Goal: Task Accomplishment & Management: Complete application form

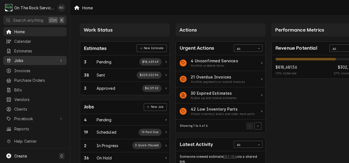
click at [32, 61] on span "Jobs" at bounding box center [34, 61] width 41 height 6
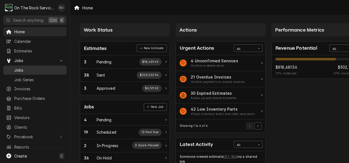
click at [20, 70] on span "Jobs" at bounding box center [39, 70] width 50 height 6
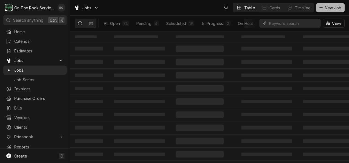
click at [333, 7] on span "New Job" at bounding box center [332, 8] width 19 height 6
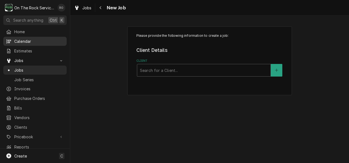
click at [40, 38] on span "Calendar" at bounding box center [39, 41] width 50 height 6
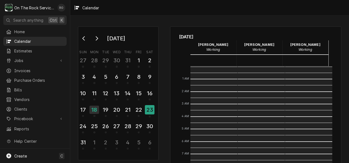
scroll to position [100, 0]
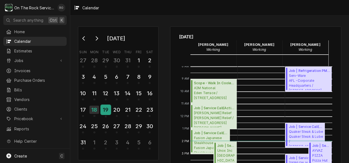
click at [106, 111] on div "19" at bounding box center [106, 109] width 10 height 9
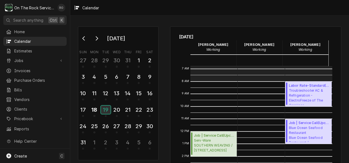
scroll to position [84, 0]
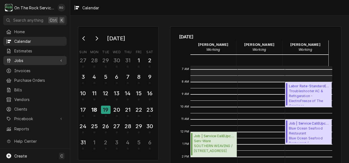
click at [20, 58] on span "Jobs" at bounding box center [34, 61] width 41 height 6
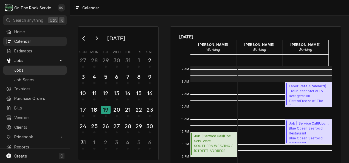
click at [20, 68] on span "Jobs" at bounding box center [39, 70] width 50 height 6
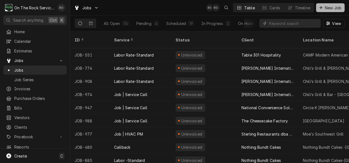
click at [326, 8] on span "New Job" at bounding box center [332, 8] width 19 height 6
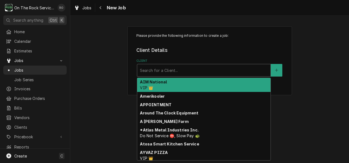
click at [227, 68] on div "Client" at bounding box center [204, 70] width 128 height 10
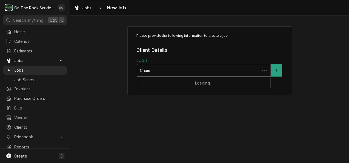
type input "Champ"
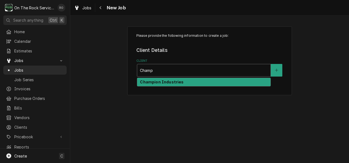
click at [192, 81] on div "Champion Industries" at bounding box center [203, 82] width 133 height 8
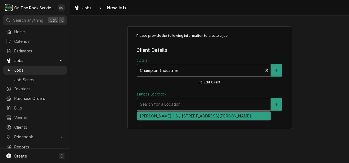
click at [238, 103] on div "Service Location" at bounding box center [204, 104] width 128 height 10
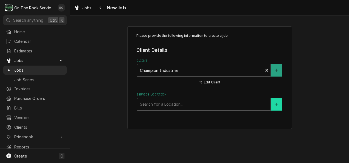
click at [277, 101] on button "Service Location" at bounding box center [276, 104] width 12 height 13
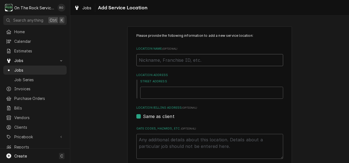
click at [210, 59] on input "Location Name ( optional )" at bounding box center [209, 60] width 147 height 12
paste input "8/12/25 TMB PROVIDE SERVICE PARTS AND LABOR TO DETERMINE THAT PER CUSTOMER UNIT…"
type textarea "x"
type input "8/12/25 TMB PROVIDE SERVICE PARTS AND LABOR TO DETERMINE THAT PER CUSTOMER UNIT…"
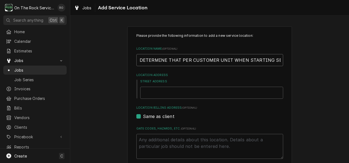
type textarea "x"
type input "8/12/25 TMB PROVIDE SERVICE PARTS AND LABOR TO DETERMINE THAT PER CUSTOMER UNIT…"
type textarea "x"
type input "8/12/25 TMB PROVIDE SERVICE PARTS AND LABOR TO DETERMINE THAT PER CUSTOMER UNIT…"
type textarea "x"
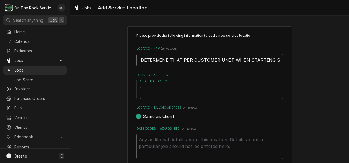
type input "8/12/25 TMB PROVIDE SERVICE PARTS AND LABOR TO DETERMINE THAT PER CUSTOMER UNIT…"
type textarea "x"
type input "8/12/25 TMB PROVIDE SERVICE PARTS AND LABOR TO DETERMINE THAT PER CUSTOMER UNIT…"
type textarea "x"
type input "8/12/25 TMB PROVIDE SERVICE PARTS AND LABOR TO DETERMINE THAT PER CUSTOMER UNIT…"
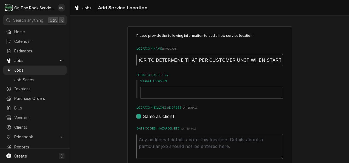
type textarea "x"
type input "8/12/25 TMB PROVIDE SERVICE PARTS AND LABOR TO DETERMINE THAT PER CUSTOMER UNIT…"
type textarea "x"
type input "8/12/25 TMB PROVIDE SERVICE PARTS AND LABOR TO DETERMINE THAT PER CUSTOMER UNIT…"
type textarea "x"
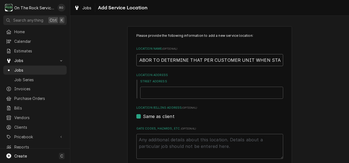
type input "8/12/25 TMB PROVIDE SERVICE PARTS AND LABOR TO DETERMINE THAT PER CUSTOMER UNIT…"
type textarea "x"
type input "8/12/25 TMB PROVIDE SERVICE PARTS AND LABOR TO DETERMINE THAT PER CUSTOMER UNIT…"
type textarea "x"
type input "8/12/25 TMB PROVIDE SERVICE PARTS AND LABOR TO DETERMINE THAT PER CUSTOMER UNIT…"
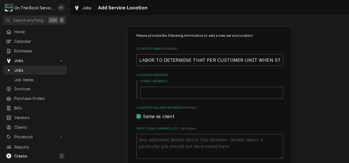
type textarea "x"
type input "8/12/25 TMB PROVIDE SERVICE PARTS AND LABOR TO DETERMINE THAT PER CUSTOMER UNIT…"
type textarea "x"
type input "8/12/25 TMB PROVIDE SERVICE PARTS AND LABOR TO DETERMINE THAT PER CUSTOMER UNIT…"
type textarea "x"
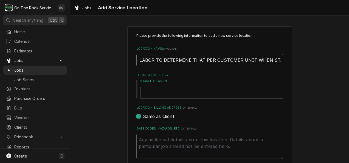
type input "8/12/25 TMB PROVIDE SERVICE PARTS AND LABOR TO DETERMINE THAT PER CUSTOMER UNIT…"
type textarea "x"
type input "8/12/25 TMB PROVIDE SERVICE PARTS AND LABOR TO DETERMINE THAT PER CUSTOMER UNIT…"
type textarea "x"
type input "8/12/25 TMB PROVIDE SERVICE PARTS AND LABOR TO DETERMINE THAT PER CUSTOMER UNIT…"
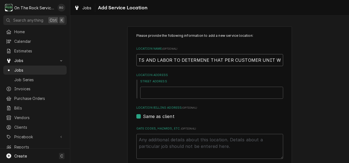
type textarea "x"
type input "8/12/25 TMB PROVIDE SERVICE PARTS AND LABOR TO DETERMINE THAT PER CUSTOMER UNIT…"
type textarea "x"
type input "8/12/25 TMB PROVIDE SERVICE PARTS AND LABOR TO DETERMINE THAT PER CUSTOMER UNIT…"
type textarea "x"
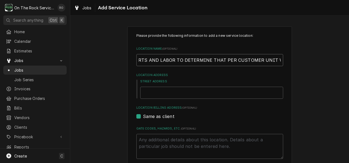
type input "8/12/25 TMB PROVIDE SERVICE PARTS AND LABOR TO DETERMINE THAT PER CUSTOMER UNIT…"
type textarea "x"
type input "8/12/25 TMB PROVIDE SERVICE PARTS AND LABOR TO DETERMINE THAT PER CUSTOMER UNIT…"
type textarea "x"
type input "8/12/25 TMB PROVIDE SERVICE PARTS AND LABOR TO DETERMINE THAT PER CUSTOMER UNIT"
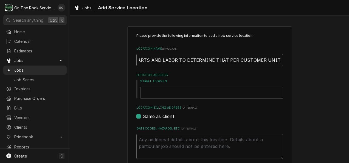
type textarea "x"
type input "8/12/25 TMB PROVIDE SERVICE PARTS AND LABOR TO DETERMINE THAT PER CUSTOMER UNIT"
type textarea "x"
type input "8/12/25 TMB PROVIDE SERVICE PARTS AND LABOR TO DETERMINE THAT PER CUSTOMER UNI"
type textarea "x"
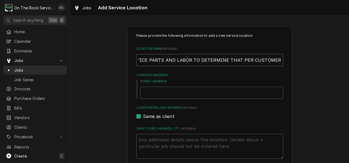
type input "8/12/25 TMB PROVIDE SERVICE PARTS AND LABOR TO DETERMINE THAT PER CUSTOMER UN"
type textarea "x"
type input "8/12/25 TMB PROVIDE SERVICE PARTS AND LABOR TO DETERMINE THAT PER CUSTOMER U"
type textarea "x"
type input "8/12/25 TMB PROVIDE SERVICE PARTS AND LABOR TO DETERMINE THAT PER CUST"
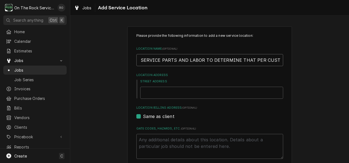
type textarea "x"
type input "8/12/25 TMB PROVIDE SERVICE PARTS AND LABOR TO DETERMINE THAT PER C"
type textarea "x"
type input "8/12/25 TMB PROVIDE SERVICE PARTS AND LABOR TO DETERMINE THAT PER"
type textarea "x"
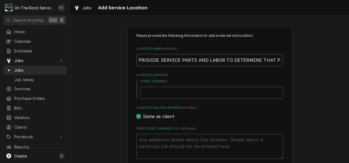
type input "8/12/25 TMB PROVIDE SERVICE PARTS AND LABOR TO DETERMINE THAT PE"
type textarea "x"
type input "8/12/25 TMB PROVIDE SERVICE PARTS AND LABOR TO DETERMINE THAT P"
type textarea "x"
type input "8/12/25 TMB PROVIDE SERVICE PARTS AND LABOR TO DETERMINE THAT"
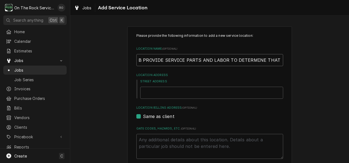
type textarea "x"
type input "8/12/25 TMB PROVIDE SERVICE PARTS AND LABOR TO DETERMINE THAT"
type textarea "x"
type input "8/12/25 TMB PROVIDE SERVICE PARTS AND LABOR TO DETERMINE THA"
type textarea "x"
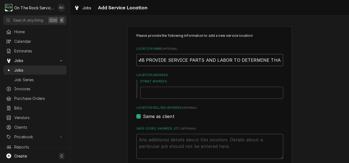
type input "8/12/25 TMB PROVIDE SERVICE PARTS AND LABOR TO DETERMINE TH"
type textarea "x"
type input "8/12/25 TMB PROVIDE SERVICE PARTS AND LABOR TO DETERMINE T"
type textarea "x"
type input "8/12/25 TMB PROVIDE SERVICE PARTS AND LABOR TO DETERMINE"
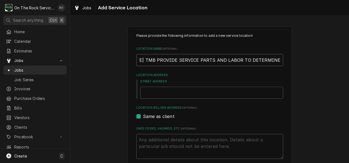
type textarea "x"
type input "8/12/25 TMB PROVIDE SERVICE PARTS AND LABOR TO DETERMINE"
type textarea "x"
type input "8/12/25 TMB PROVIDE SERVICE PARTS AND LABOR TO DETER"
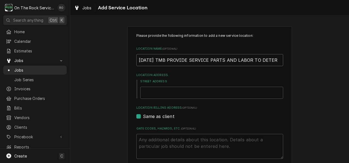
type textarea "x"
type input "8/12/25 TMB PROVIDE SERVICE PARTS AND LABOR TO DETE"
type textarea "x"
type input "8/12/25 TMB PROVIDE SERVICE PARTS AND LABOR TO DET"
type textarea "x"
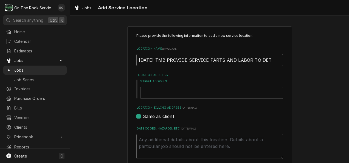
type input "8/12/25 TMB PROVIDE SERVICE PARTS AND LABOR TO DE"
type textarea "x"
type input "8/12/25 TMB PROVIDE SERVICE PARTS AND LABOR"
type textarea "x"
type input "8/12/25 TMB PROVIDE SERVICE PARTS AND LABOR"
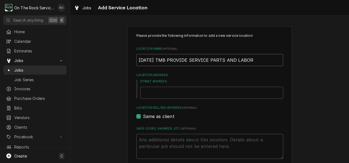
scroll to position [0, 0]
type textarea "x"
type input "8/12/25 TMB PROVIDE SERVICE PARTS AND LABO"
type textarea "x"
type input "8/12/25 TMB PROVIDE SERVICE PARTS AND LAB"
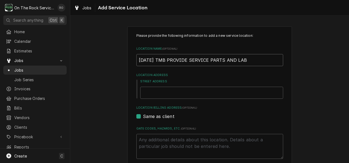
type textarea "x"
type input "8/12/25 TMB PROVIDE SERVICE PARTS AND LA"
type textarea "x"
type input "8/12/25 TMB PROVIDE SERVICE PARTS AND L"
type textarea "x"
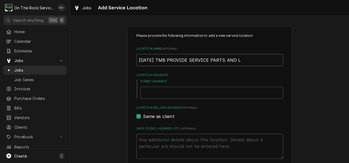
type input "8/12/25 TMB PROVIDE SERVICE PARTS AND"
type textarea "x"
type input "8/12/25 TMB PROVIDE SERVICE PARTS AND"
type textarea "x"
type input "8/12/25 TMB PROVIDE SERVICE PARTS AN"
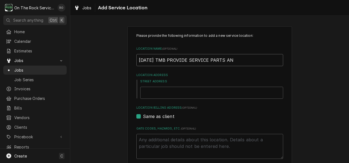
type textarea "x"
type input "8/12/25 TMB PROVIDE SERVICE PARTS A"
type textarea "x"
type input "8/12/25 TMB PROVIDE SERVICE PARTS"
type textarea "x"
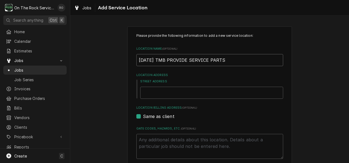
type input "8/12/25 TMB PROVIDE SERVICE PARTS"
type textarea "x"
type input "8/12/25 TMB PROVIDE SERVICE PART"
type textarea "x"
type input "8/12/25 TMB PROVIDE SERVICE PAR"
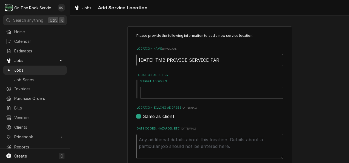
type textarea "x"
type input "8/12/25 TMB PROVIDE SERVICE PA"
type textarea "x"
type input "8/12/25 TMB PROVIDE SERVICE P"
type textarea "x"
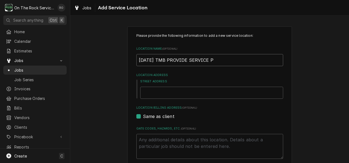
type input "8/12/25 TMB PROVIDE SERVICE"
type textarea "x"
type input "8/12/25 TMB PROVIDE SERVICE"
type textarea "x"
type input "8/12/25 TMB PROVIDE SERVIC"
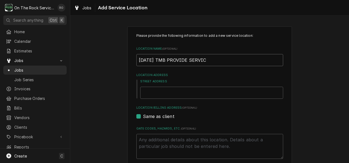
type textarea "x"
type input "8/12/25 TMB PROVIDE SERVI"
type textarea "x"
type input "8/12/25 TMB PROVIDE SERV"
type textarea "x"
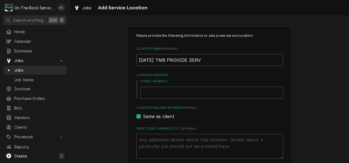
type input "8/12/25 TMB PROVIDE SER"
type textarea "x"
type input "8/12/25 TMB PROVIDE SE"
type textarea "x"
type input "8/12/25 TMB PROVIDE S"
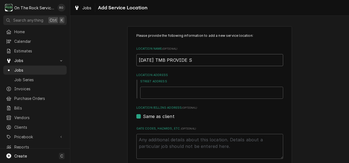
type textarea "x"
type input "8/12/25 TMB PROVIDE"
type textarea "x"
type input "8/12/25 TMB PROVID"
type textarea "x"
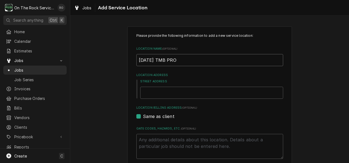
type input "8/12/25 TMB PR"
type textarea "x"
type input "8/12/25 TMB P"
type textarea "x"
type input "8/12/25 TMB"
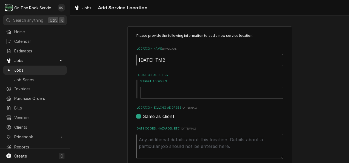
type textarea "x"
type input "8/12/25 TMB"
type textarea "x"
type input "8/12/25 TM"
type textarea "x"
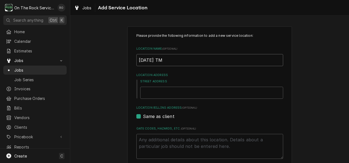
type input "8/12/25 T"
type textarea "x"
type input "8/12/25"
type textarea "x"
type input "8/12/25"
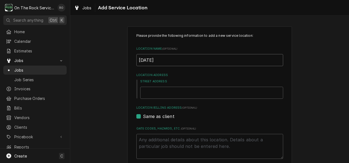
type textarea "x"
type input "8/12/2"
type textarea "x"
type input "8/12/"
type textarea "x"
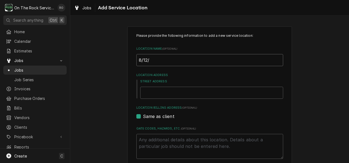
type input "8/12"
type textarea "x"
type input "8/1"
type textarea "x"
type input "8/"
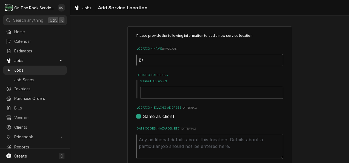
type textarea "x"
type input "8"
type textarea "x"
paste input "Address : City : State : Zip : Model: Serial#: 158 E. Main St. SPARTANBURG SC 2…"
type textarea "x"
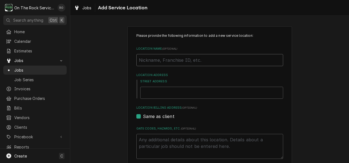
type input "Address : City : State : Zip : Model: Serial#: 158 E. Main St. SPARTANBURG SC 2…"
type textarea "x"
type input "Address : City : State : Zip : Model: Serial#: 158 E. Main St. SPARTANBURG SC 2…"
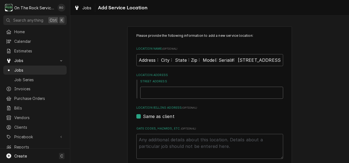
click at [198, 95] on input "Street Address" at bounding box center [211, 93] width 143 height 12
click at [181, 92] on input "Street Address" at bounding box center [211, 93] width 143 height 12
type textarea "x"
type input "1"
type textarea "x"
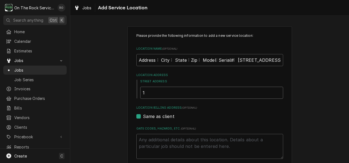
type input "15"
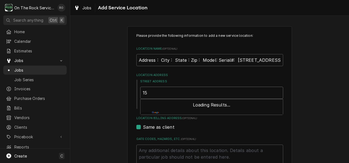
type textarea "x"
type input "158"
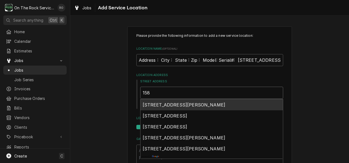
type textarea "x"
type input "158"
type textarea "x"
type input "158 E"
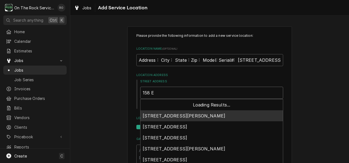
type textarea "x"
type input "158 E"
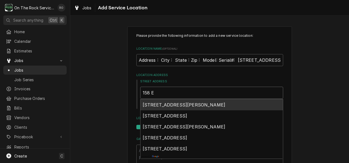
type textarea "x"
type input "158 E M"
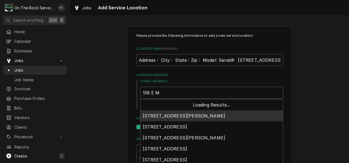
type textarea "x"
type input "158 E Ma"
type textarea "x"
type input "158 E Mai"
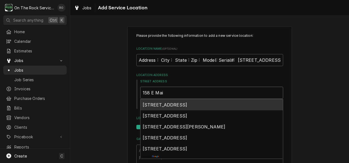
type textarea "x"
type input "158 E Main"
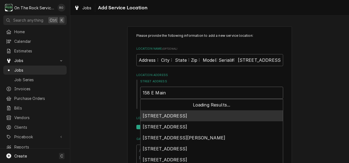
type textarea "x"
type input "158 E Main"
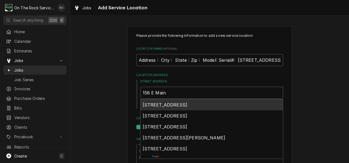
type textarea "x"
type input "158 E Main Z"
type textarea "x"
type input "158 E Main ZS"
type textarea "x"
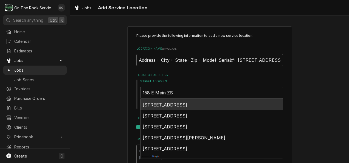
type input "158 E Main ZSt"
type textarea "x"
type input "158 E Main ZS"
click at [182, 103] on span "158 East Main Street, Spartanburg, SC, USA" at bounding box center [165, 104] width 45 height 5
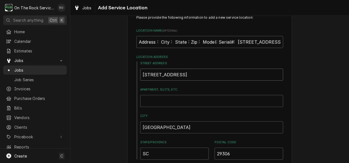
scroll to position [18, 0]
click at [256, 44] on input "Address : City : State : Zip : Model: Serial#: 158 E. Main St. SPARTANBURG SC 2…" at bounding box center [209, 42] width 147 height 12
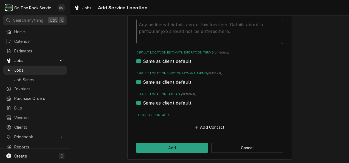
scroll to position [195, 0]
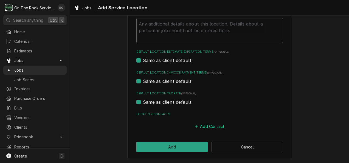
click at [213, 124] on button "Add Contact" at bounding box center [209, 127] width 32 height 8
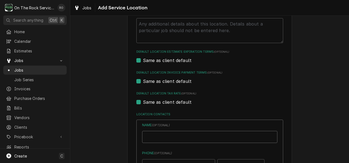
paste input "Porter Martin"
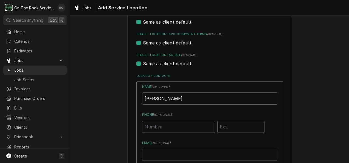
scroll to position [235, 0]
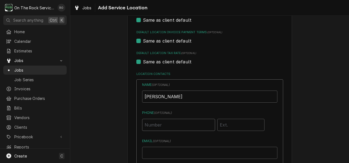
click at [177, 122] on input "Phone ( optional )" at bounding box center [178, 125] width 73 height 12
paste input "(864) 680-6992"
click at [171, 152] on input "Email ( optional )" at bounding box center [209, 153] width 135 height 12
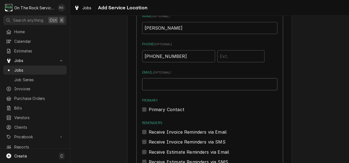
scroll to position [319, 0]
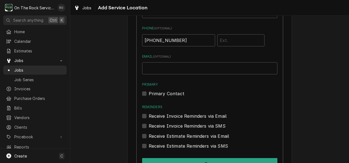
click at [149, 95] on label "Primary Contact" at bounding box center [167, 93] width 36 height 7
click at [149, 95] on input "Primary" at bounding box center [216, 96] width 135 height 12
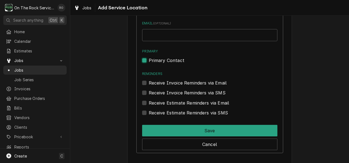
scroll to position [353, 0]
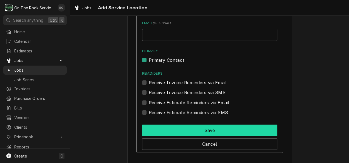
click at [171, 129] on button "Save" at bounding box center [209, 130] width 135 height 12
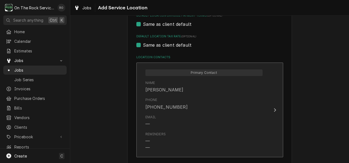
scroll to position [292, 0]
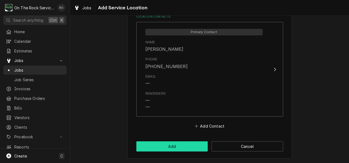
click at [173, 149] on button "Add" at bounding box center [172, 146] width 72 height 10
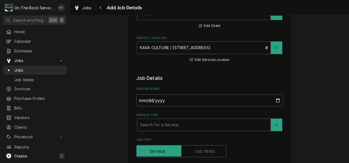
scroll to position [68, 0]
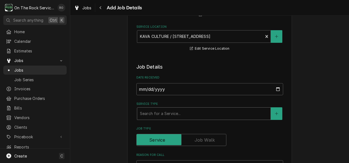
click at [170, 113] on div "Service Type" at bounding box center [204, 114] width 128 height 10
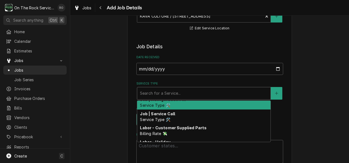
scroll to position [234, 0]
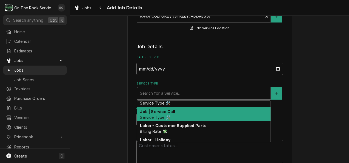
click at [169, 113] on strong "Job | Service Call" at bounding box center [157, 111] width 35 height 5
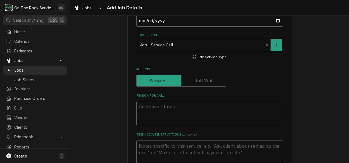
scroll to position [137, 0]
click at [169, 113] on textarea "Reason For Call" at bounding box center [209, 112] width 147 height 25
paste textarea "CHA74699"
paste textarea "new dish machine will not pull the the detergent, the other pumps are fine, cus…"
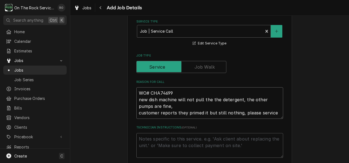
scroll to position [150, 0]
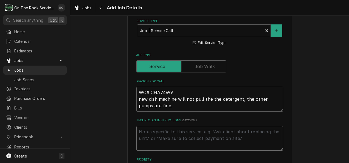
click at [145, 132] on textarea "Technician Instructions ( optional )" at bounding box center [209, 138] width 147 height 25
paste textarea "new dish machine will not pull the the detergent, the other pumps are fine, cus…"
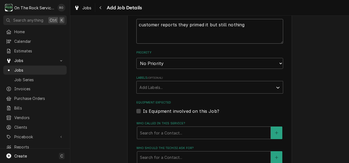
scroll to position [259, 0]
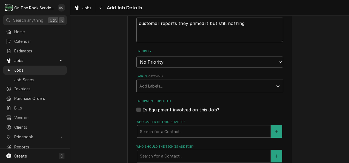
click at [143, 110] on label "Is Equipment involved on this Job?" at bounding box center [181, 109] width 76 height 7
click at [143, 110] on input "Equipment Expected" at bounding box center [216, 112] width 147 height 12
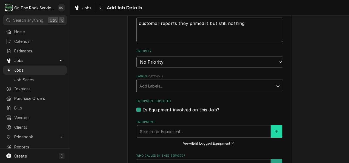
click at [275, 132] on icon "Create New Equipment" at bounding box center [276, 131] width 3 height 4
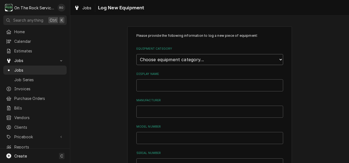
click at [212, 58] on select "Choose equipment category... Cooking Equipment Fryers Ice Machines Ovens and Ra…" at bounding box center [209, 59] width 147 height 11
click at [136, 54] on select "Choose equipment category... Cooking Equipment Fryers Ice Machines Ovens and Ra…" at bounding box center [209, 59] width 147 height 11
click at [213, 84] on select "Choose equipment type... Burnisher Dishtable Dishwasher Garbage Disposer Glass …" at bounding box center [209, 84] width 147 height 11
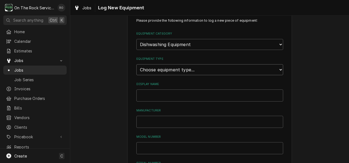
scroll to position [17, 0]
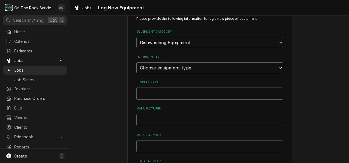
click at [203, 66] on select "Choose equipment type... Burnisher Dishtable Dishwasher Garbage Disposer Glass …" at bounding box center [209, 67] width 147 height 11
click at [136, 62] on select "Choose equipment type... Burnisher Dishtable Dishwasher Garbage Disposer Glass …" at bounding box center [209, 67] width 147 height 11
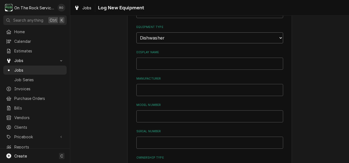
scroll to position [48, 0]
click at [149, 113] on input "Model Number" at bounding box center [209, 115] width 147 height 12
paste input "601LT"
click at [156, 136] on input "Serial Number" at bounding box center [209, 141] width 147 height 12
paste input "W2409120970"
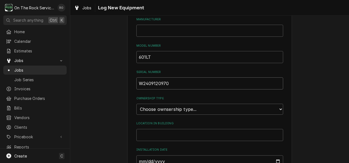
scroll to position [115, 0]
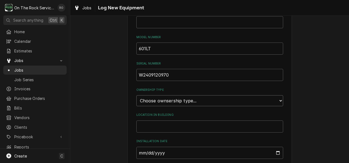
click at [166, 97] on select "Choose ownsership type... Unknown Owned Leased Rented" at bounding box center [209, 100] width 147 height 11
click at [136, 95] on select "Choose ownsership type... Unknown Owned Leased Rented" at bounding box center [209, 100] width 147 height 11
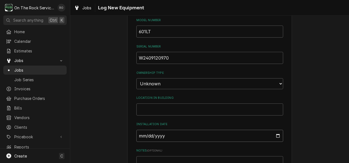
click at [155, 135] on input "Installation Date" at bounding box center [209, 136] width 147 height 12
click at [241, 121] on div "Please provide the following information to log a new piece of equipment: Equip…" at bounding box center [209, 54] width 147 height 304
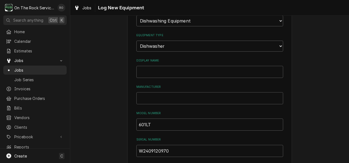
scroll to position [50, 0]
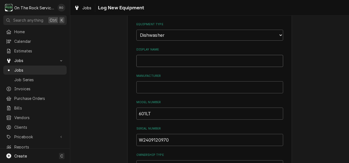
click at [168, 60] on input "Display Name" at bounding box center [209, 61] width 147 height 12
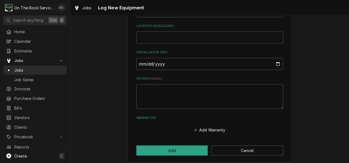
scroll to position [207, 0]
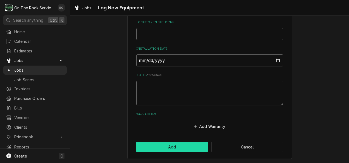
click at [156, 143] on button "Add" at bounding box center [172, 147] width 72 height 10
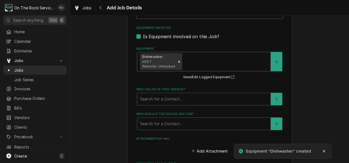
scroll to position [332, 0]
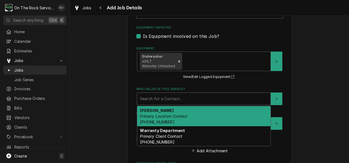
click at [181, 98] on div "Who called in this service?" at bounding box center [204, 99] width 128 height 10
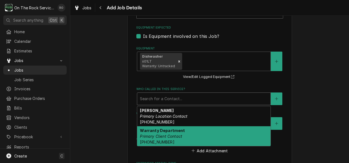
click at [166, 135] on em "Primary Client Contact" at bounding box center [161, 136] width 42 height 5
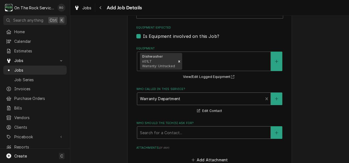
click at [169, 134] on div "Who should the tech(s) ask for?" at bounding box center [204, 132] width 128 height 10
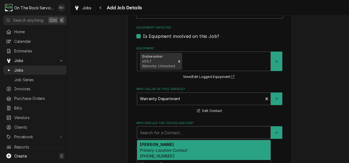
click at [168, 150] on em "Primary Location Contact" at bounding box center [163, 150] width 47 height 5
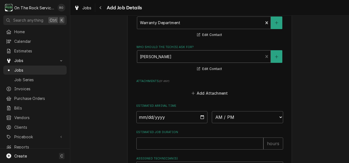
scroll to position [409, 0]
click at [176, 113] on input "Date" at bounding box center [171, 116] width 71 height 12
click at [200, 116] on input "Date" at bounding box center [171, 116] width 71 height 12
click at [248, 118] on select "AM / PM 6:00 AM 6:15 AM 6:30 AM 6:45 AM 7:00 AM 7:15 AM 7:30 AM 7:45 AM 8:00 AM…" at bounding box center [247, 116] width 71 height 12
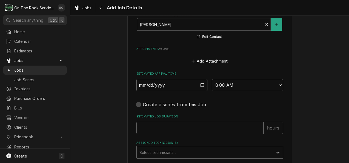
scroll to position [455, 0]
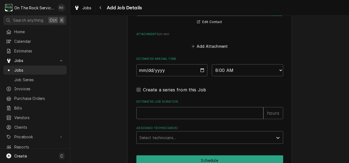
click at [203, 115] on input "Estimated Job Duration" at bounding box center [199, 113] width 127 height 12
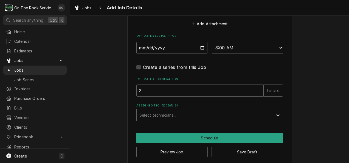
scroll to position [485, 0]
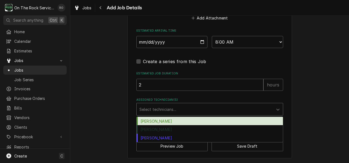
click at [204, 113] on div "Assigned Technician(s)" at bounding box center [204, 109] width 131 height 10
click at [192, 118] on div "Ray Beals" at bounding box center [209, 121] width 146 height 8
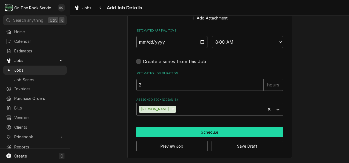
click at [178, 130] on button "Schedule" at bounding box center [209, 132] width 147 height 10
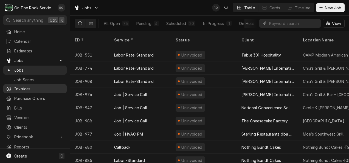
click at [19, 87] on span "Invoices" at bounding box center [39, 89] width 50 height 6
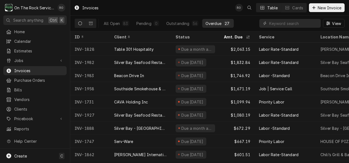
click at [79, 24] on icon "Dynamic Content Wrapper" at bounding box center [80, 23] width 4 height 4
click at [118, 21] on div "All Open" at bounding box center [112, 24] width 16 height 6
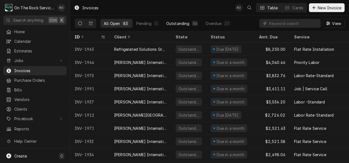
click at [186, 23] on div "Outstanding" at bounding box center [177, 24] width 23 height 6
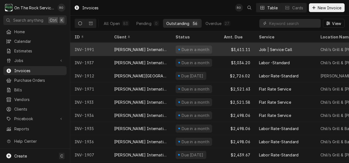
scroll to position [39, 0]
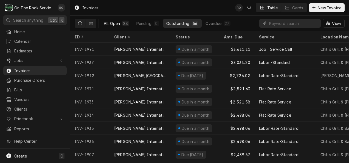
click at [118, 19] on button "All Open 83" at bounding box center [116, 23] width 32 height 9
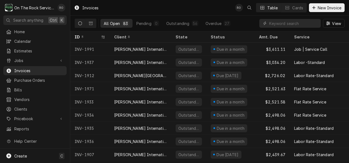
click at [118, 22] on div "All Open" at bounding box center [112, 24] width 16 height 6
click at [91, 22] on icon "Dynamic Content Wrapper" at bounding box center [91, 23] width 4 height 4
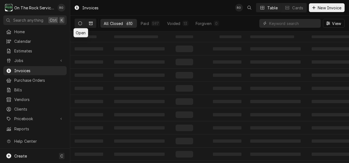
click at [79, 23] on icon "Dynamic Content Wrapper" at bounding box center [80, 23] width 4 height 4
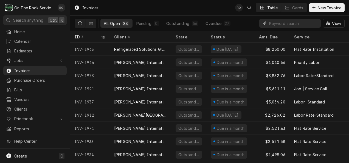
click at [280, 25] on input "Dynamic Content Wrapper" at bounding box center [293, 23] width 49 height 9
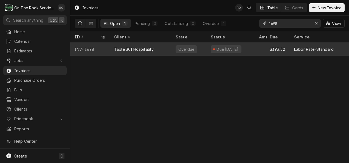
type input "1698"
click at [257, 48] on div "$393.52" at bounding box center [271, 48] width 35 height 13
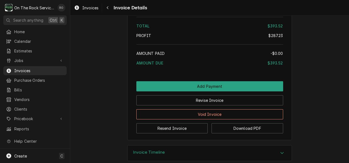
scroll to position [779, 0]
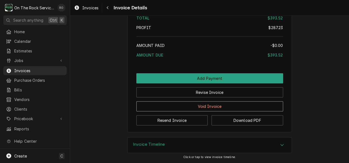
click at [240, 53] on div "Amount Due" at bounding box center [201, 55] width 131 height 6
click at [202, 26] on div "Profit" at bounding box center [202, 28] width 132 height 6
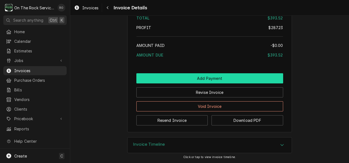
click at [202, 83] on button "Add Payment" at bounding box center [209, 78] width 147 height 10
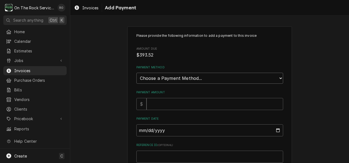
click at [179, 79] on select "Choose a Payment Method... Cash Check Credit/Debit Card ACH/eCheck Other" at bounding box center [209, 78] width 147 height 11
select select "2"
click at [136, 73] on select "Choose a Payment Method... Cash Check Credit/Debit Card ACH/eCheck Other" at bounding box center [209, 78] width 147 height 11
click at [169, 104] on input "Payment Amount" at bounding box center [214, 104] width 136 height 12
type textarea "x"
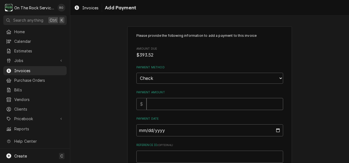
type input "3"
type textarea "x"
type input "39"
type textarea "x"
type input "393"
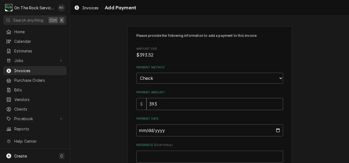
type textarea "x"
type input "393.5"
type textarea "x"
type input "393.52"
click at [143, 129] on input "Payment Date" at bounding box center [209, 130] width 147 height 12
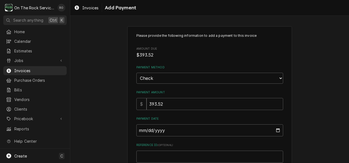
click at [202, 116] on div "Please provide the following information to add a payment to this invoice Amoun…" at bounding box center [209, 117] width 147 height 168
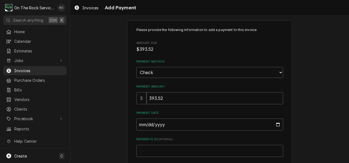
scroll to position [13, 0]
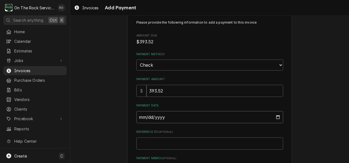
click at [277, 117] on input "Payment Date" at bounding box center [209, 117] width 147 height 12
type textarea "x"
type input "[DATE]"
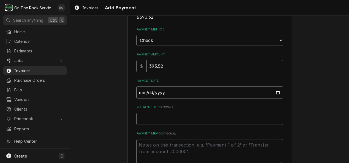
scroll to position [39, 0]
click at [172, 118] on input "Reference ID ( optional )" at bounding box center [209, 118] width 147 height 12
click at [168, 145] on textarea "Payment Memo ( optional )" at bounding box center [209, 150] width 147 height 25
type textarea "x"
type textarea "c"
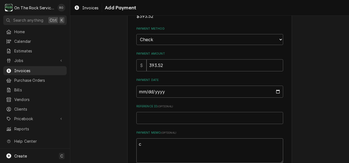
type textarea "x"
type textarea "ch"
type textarea "x"
type textarea "che"
type textarea "x"
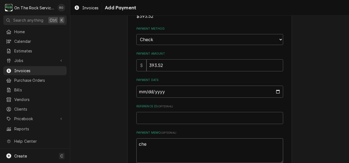
type textarea "chec"
type textarea "x"
type textarea "check"
type textarea "x"
type textarea "check#"
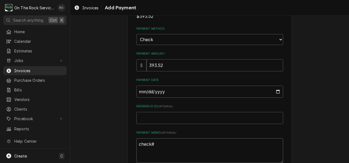
type textarea "x"
type textarea "check"
type textarea "x"
type textarea "check"
type textarea "x"
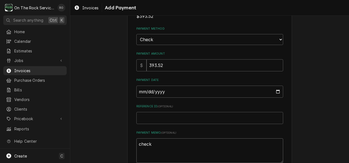
type textarea "check #"
type textarea "x"
type textarea "check #"
type textarea "x"
type textarea "check # 1"
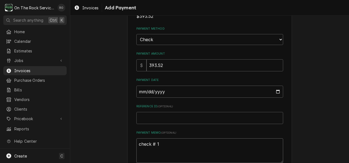
type textarea "x"
type textarea "check # 17"
type textarea "x"
type textarea "check # 172"
type textarea "x"
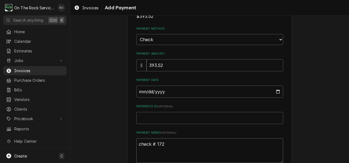
type textarea "check # 1721"
type textarea "x"
type textarea "check # 17212"
type textarea "x"
type textarea "check # 172122"
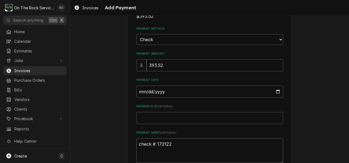
scroll to position [46, 0]
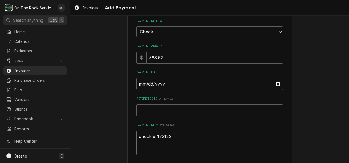
click at [150, 135] on textarea "check # 172122" at bounding box center [209, 142] width 147 height 25
type textarea "x"
type textarea "check# 172122"
type textarea "x"
type textarea "check # 172122"
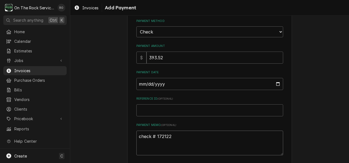
type textarea "x"
type textarea "check #172122"
type textarea "x"
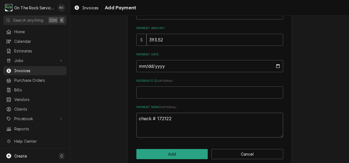
scroll to position [66, 0]
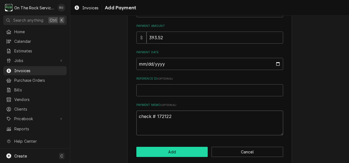
type textarea "check # 172122"
click at [183, 155] on button "Add" at bounding box center [172, 152] width 72 height 10
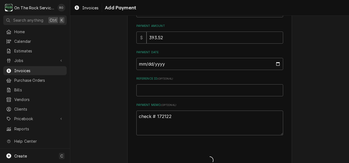
type textarea "x"
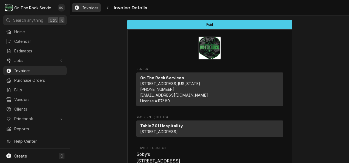
click at [94, 8] on span "Invoices" at bounding box center [90, 8] width 16 height 6
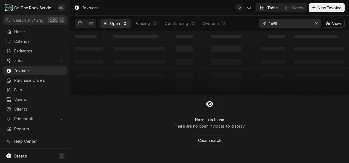
click at [279, 23] on input "1698" at bounding box center [289, 23] width 41 height 9
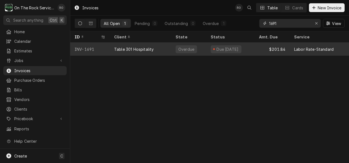
type input "1691"
click at [168, 48] on div "Table 301 Hospitality" at bounding box center [140, 48] width 61 height 13
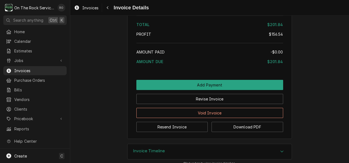
scroll to position [739, 0]
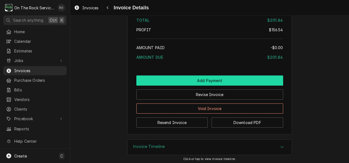
click at [177, 86] on button "Add Payment" at bounding box center [209, 80] width 147 height 10
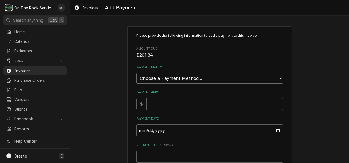
click at [176, 80] on select "Choose a Payment Method... Cash Check Credit/Debit Card ACH/eCheck Other" at bounding box center [209, 78] width 147 height 11
select select "2"
click at [136, 73] on select "Choose a Payment Method... Cash Check Credit/Debit Card ACH/eCheck Other" at bounding box center [209, 78] width 147 height 11
click at [161, 106] on input "Payment Amount" at bounding box center [214, 104] width 136 height 12
type textarea "x"
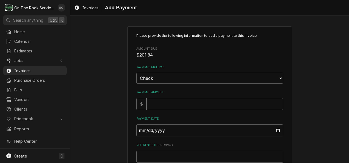
type input "2"
type textarea "x"
type input "20"
type textarea "x"
type input "201"
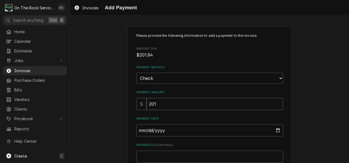
type textarea "x"
type input "201.8"
type textarea "x"
type input "201.84"
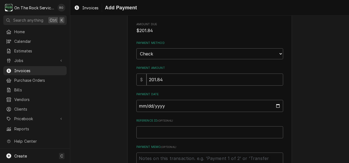
scroll to position [25, 0]
click at [275, 105] on input "Payment Date" at bounding box center [209, 105] width 147 height 12
type textarea "x"
type input "[DATE]"
click at [168, 156] on textarea "Payment Memo ( optional )" at bounding box center [209, 164] width 147 height 25
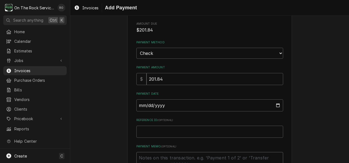
type textarea "x"
type textarea "C"
type textarea "x"
type textarea "Ch"
type textarea "x"
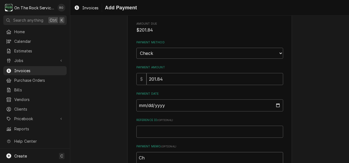
type textarea "Che"
type textarea "x"
type textarea "Chec"
type textarea "x"
type textarea "Check"
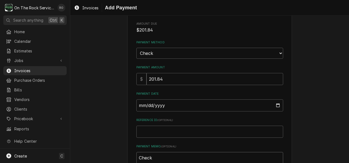
type textarea "x"
type textarea "Check#"
type textarea "x"
type textarea "Check"
type textarea "x"
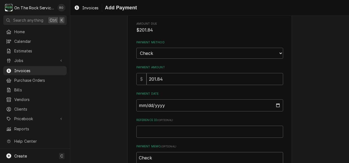
type textarea "Check"
type textarea "x"
type textarea "Check #"
type textarea "x"
type textarea "Check #"
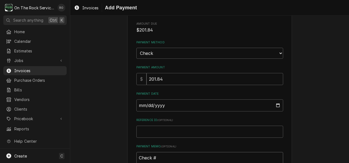
type textarea "x"
type textarea "Check # 1"
type textarea "x"
type textarea "Check #"
type textarea "x"
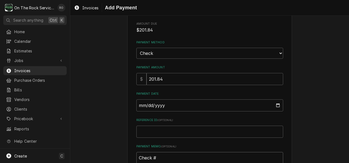
type textarea "Check #"
type textarea "x"
type textarea "Check"
type textarea "x"
type textarea "Check"
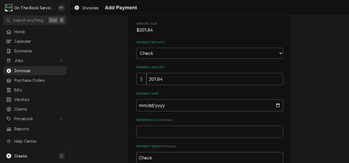
type textarea "x"
type textarea "Check#"
type textarea "x"
type textarea "Check#"
type textarea "x"
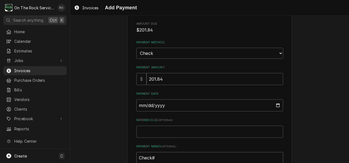
type textarea "Check# 1"
type textarea "x"
type textarea "Check# 17"
type textarea "x"
type textarea "Check# 172"
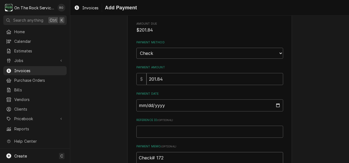
type textarea "x"
type textarea "Check# 1721"
type textarea "x"
type textarea "Check# 17212"
type textarea "x"
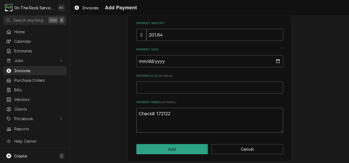
scroll to position [72, 0]
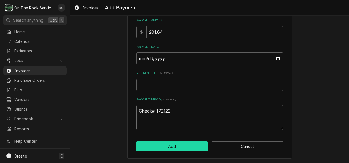
type textarea "Check# 172122"
click at [152, 146] on button "Add" at bounding box center [172, 146] width 72 height 10
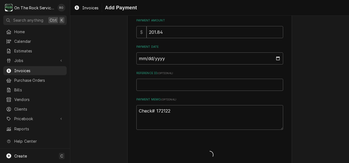
type textarea "x"
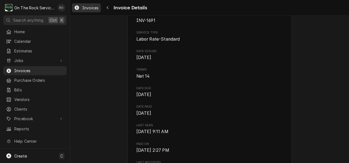
scroll to position [189, 0]
click at [94, 7] on span "Invoices" at bounding box center [90, 8] width 16 height 6
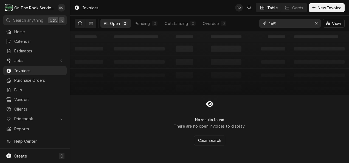
click at [283, 23] on input "1691" at bounding box center [289, 23] width 41 height 9
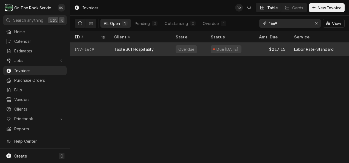
type input "1669"
click at [206, 45] on div "Due 4 months ago" at bounding box center [230, 48] width 48 height 13
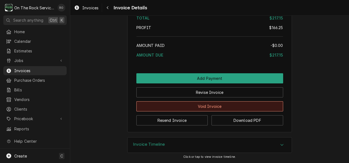
scroll to position [741, 0]
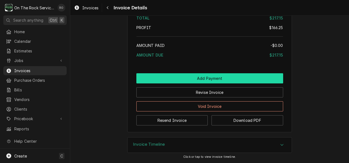
click at [201, 76] on button "Add Payment" at bounding box center [209, 78] width 147 height 10
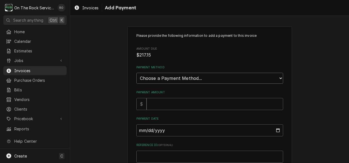
click at [199, 78] on select "Choose a Payment Method... Cash Check Credit/Debit Card ACH/eCheck Other" at bounding box center [209, 78] width 147 height 11
select select "2"
click at [136, 73] on select "Choose a Payment Method... Cash Check Credit/Debit Card ACH/eCheck Other" at bounding box center [209, 78] width 147 height 11
click at [169, 104] on input "Payment Amount" at bounding box center [214, 104] width 136 height 12
type textarea "x"
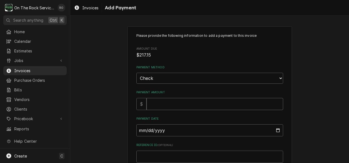
type input "2"
type textarea "x"
type input "21"
type textarea "x"
type input "217"
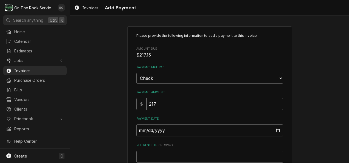
type textarea "x"
type input "217.1"
type textarea "x"
type input "217.15"
click at [277, 130] on input "Payment Date" at bounding box center [209, 130] width 147 height 12
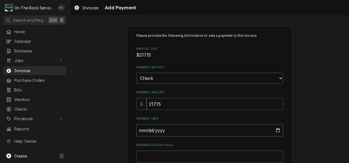
type textarea "x"
type input "2025-08-18"
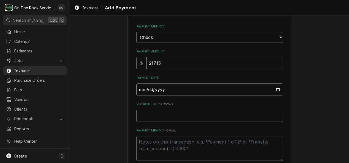
scroll to position [46, 0]
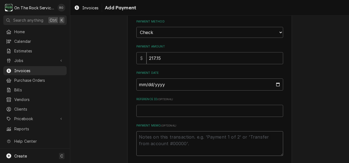
click at [161, 140] on textarea "Payment Memo ( optional )" at bounding box center [209, 143] width 147 height 25
type textarea "x"
type textarea "C"
type textarea "x"
type textarea "Ch"
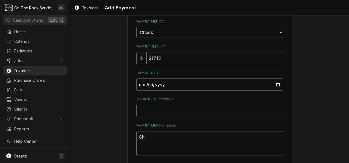
type textarea "x"
type textarea "Che"
type textarea "x"
type textarea "Chec"
type textarea "x"
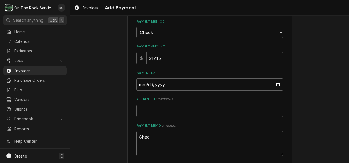
type textarea "Check"
type textarea "x"
type textarea "Check#"
type textarea "x"
type textarea "Check#"
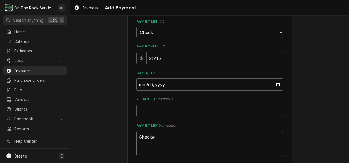
type textarea "x"
type textarea "Check# 1"
type textarea "x"
type textarea "Check# 17"
type textarea "x"
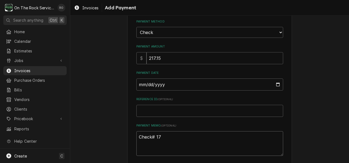
type textarea "Check# 172"
type textarea "x"
type textarea "Check# 1721"
type textarea "x"
type textarea "Check# 17212"
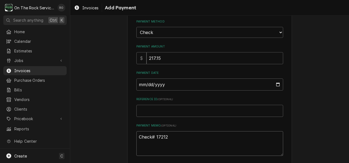
type textarea "x"
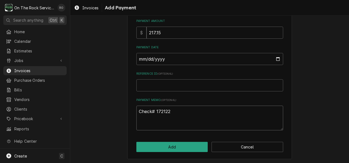
scroll to position [72, 0]
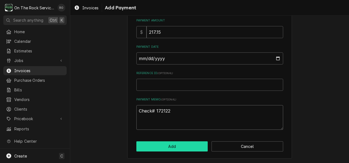
type textarea "Check# 172122"
click at [160, 146] on button "Add" at bounding box center [172, 146] width 72 height 10
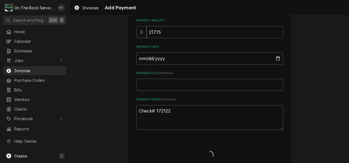
type textarea "x"
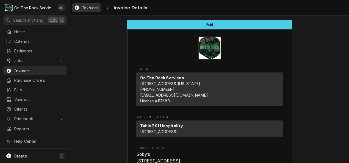
click at [91, 7] on span "Invoices" at bounding box center [90, 8] width 16 height 6
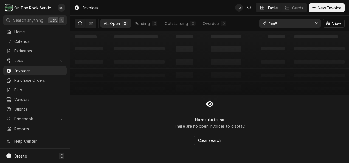
click at [279, 20] on input "1669" at bounding box center [289, 23] width 41 height 9
type input "1"
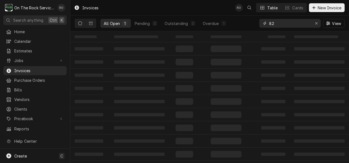
type input "8"
type input "1828"
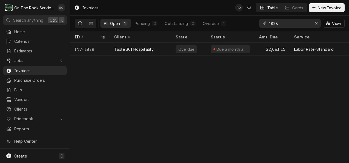
click at [260, 59] on div "Invoices RO Table Cards New Invoice All Open 1 Pending 0 Outstanding 0 Overdue …" at bounding box center [209, 81] width 278 height 163
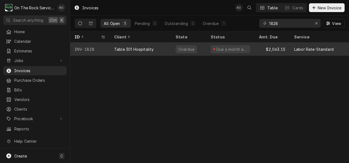
click at [205, 48] on div "Overdue" at bounding box center [188, 48] width 35 height 13
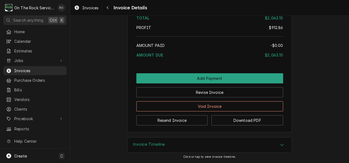
scroll to position [953, 0]
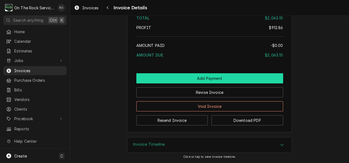
click at [190, 75] on button "Add Payment" at bounding box center [209, 78] width 147 height 10
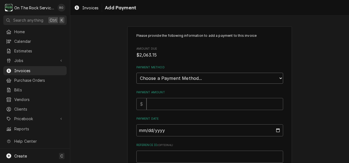
click at [190, 75] on select "Choose a Payment Method... Cash Check Credit/Debit Card ACH/eCheck Other" at bounding box center [209, 78] width 147 height 11
select select "2"
click at [136, 73] on select "Choose a Payment Method... Cash Check Credit/Debit Card ACH/eCheck Other" at bounding box center [209, 78] width 147 height 11
click at [174, 103] on input "Payment Amount" at bounding box center [214, 104] width 136 height 12
type textarea "x"
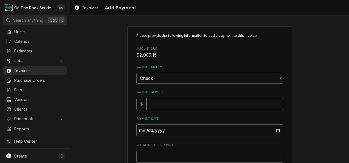
type input "2"
type textarea "x"
type input "20"
type textarea "x"
type input "206"
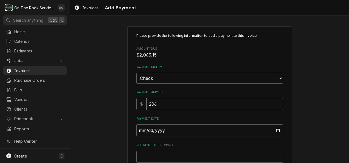
type textarea "x"
type input "2063"
type textarea "x"
type input "2063.1"
type textarea "x"
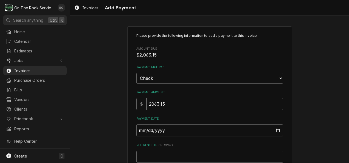
type input "2063.15"
click at [171, 127] on input "Payment Date" at bounding box center [209, 130] width 147 height 12
click at [274, 129] on input "Payment Date" at bounding box center [209, 130] width 147 height 12
type input "[DATE]"
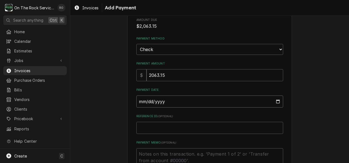
scroll to position [37, 0]
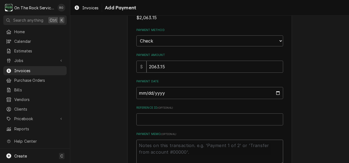
click at [167, 149] on textarea "Payment Memo ( optional )" at bounding box center [209, 151] width 147 height 25
type textarea "x"
type textarea "C"
type textarea "x"
type textarea "Ch"
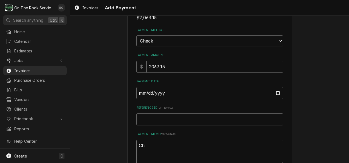
type textarea "x"
type textarea "Che"
type textarea "x"
type textarea "Chec"
type textarea "x"
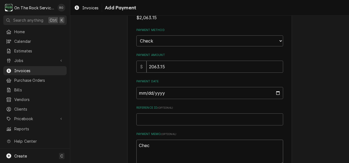
type textarea "Check"
type textarea "x"
type textarea "Check#"
type textarea "x"
type textarea "Check#"
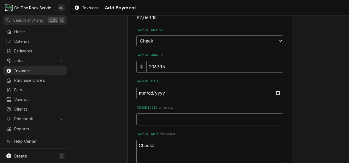
type textarea "x"
type textarea "Check# 1"
type textarea "x"
type textarea "Check# 17"
type textarea "x"
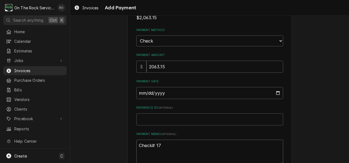
type textarea "Check# 172"
type textarea "x"
type textarea "Check# 1721"
type textarea "x"
type textarea "Check# 17212"
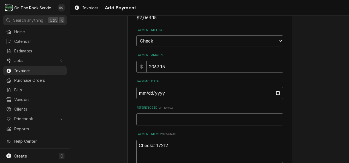
type textarea "x"
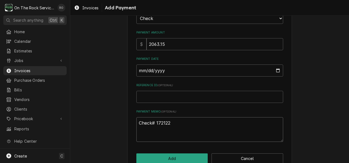
scroll to position [72, 0]
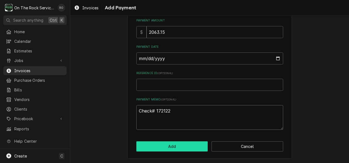
type textarea "Check# 172122"
click at [166, 145] on button "Add" at bounding box center [172, 146] width 72 height 10
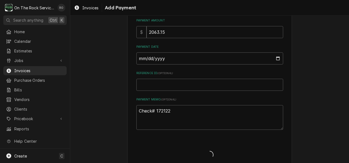
type textarea "x"
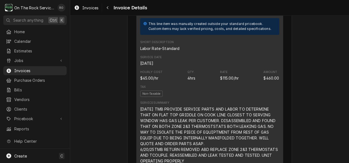
scroll to position [359, 0]
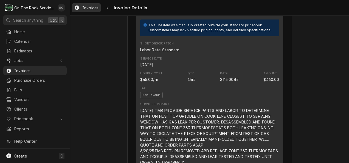
click at [87, 9] on span "Invoices" at bounding box center [90, 8] width 16 height 6
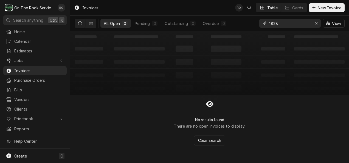
click at [292, 26] on input "1828" at bounding box center [289, 23] width 41 height 9
type input "1"
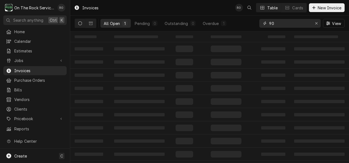
type input "9"
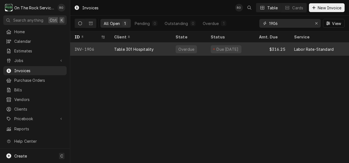
type input "1906"
click at [166, 48] on div "Table 301 Hospitality" at bounding box center [140, 48] width 61 height 13
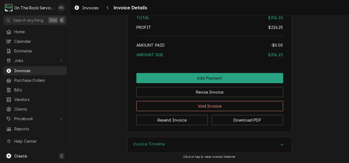
scroll to position [683, 0]
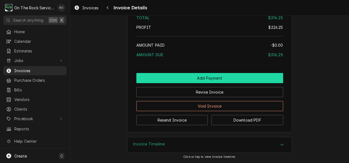
click at [179, 83] on button "Add Payment" at bounding box center [209, 78] width 147 height 10
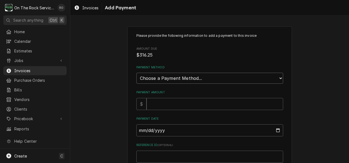
click at [175, 74] on select "Choose a Payment Method... Cash Check Credit/Debit Card ACH/eCheck Other" at bounding box center [209, 78] width 147 height 11
select select "2"
click at [136, 73] on select "Choose a Payment Method... Cash Check Credit/Debit Card ACH/eCheck Other" at bounding box center [209, 78] width 147 height 11
click at [157, 106] on input "Payment Amount" at bounding box center [214, 104] width 136 height 12
type textarea "x"
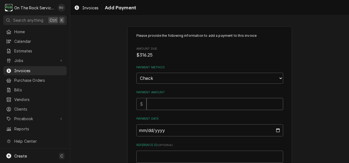
type input "3"
type textarea "x"
type input "31"
type textarea "x"
type input "316"
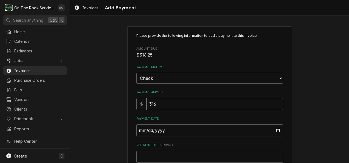
type textarea "x"
type input "316.2"
type textarea "x"
type input "316.25"
click at [163, 131] on input "Payment Date" at bounding box center [209, 130] width 147 height 12
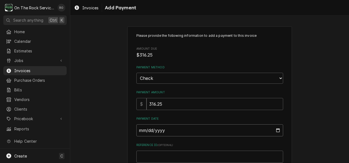
click at [274, 128] on input "Payment Date" at bounding box center [209, 130] width 147 height 12
type textarea "x"
type input "[DATE]"
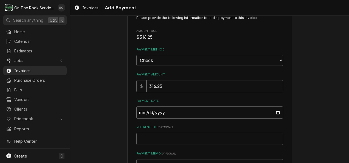
scroll to position [30, 0]
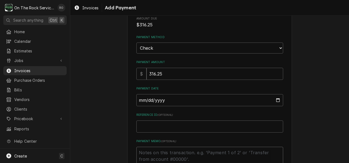
click at [163, 152] on textarea "Payment Memo ( optional )" at bounding box center [209, 159] width 147 height 25
type textarea "x"
type textarea "C"
type textarea "x"
type textarea "Ch"
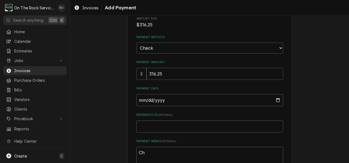
type textarea "x"
type textarea "Che"
type textarea "x"
type textarea "Chec"
type textarea "x"
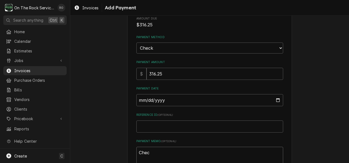
type textarea "Check"
type textarea "x"
type textarea "Check#"
type textarea "x"
type textarea "Check#"
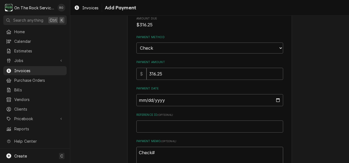
type textarea "x"
type textarea "Check# 3"
type textarea "x"
type textarea "Check# 34"
type textarea "x"
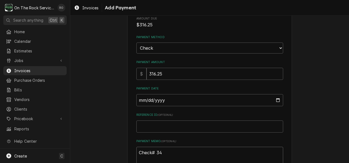
type textarea "Check# 342"
type textarea "x"
type textarea "Check# 3422"
type textarea "x"
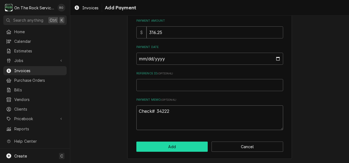
scroll to position [72, 0]
type textarea "Check# 34222"
click at [172, 145] on button "Add" at bounding box center [172, 146] width 72 height 10
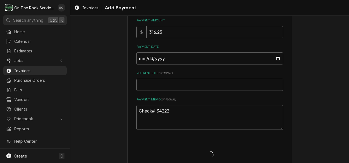
type textarea "x"
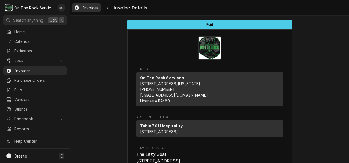
click at [90, 7] on span "Invoices" at bounding box center [90, 8] width 16 height 6
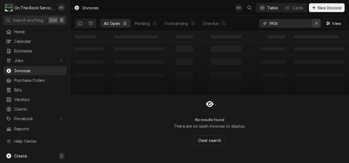
click at [316, 24] on icon "Erase input" at bounding box center [316, 23] width 2 height 2
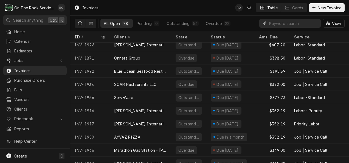
scroll to position [685, 0]
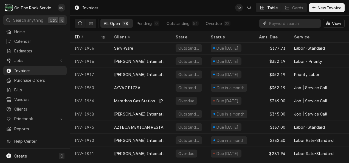
click at [270, 21] on input "Dynamic Content Wrapper" at bounding box center [293, 23] width 49 height 9
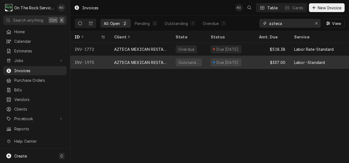
type input "azteca"
click at [152, 61] on div "AZTECA MEXICAN RESTAURANT" at bounding box center [140, 62] width 53 height 6
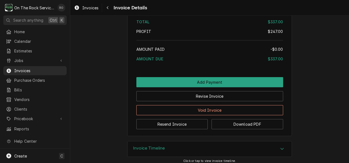
scroll to position [708, 0]
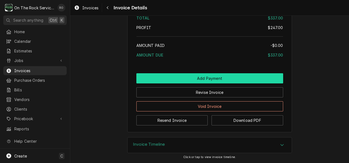
click at [170, 75] on button "Add Payment" at bounding box center [209, 78] width 147 height 10
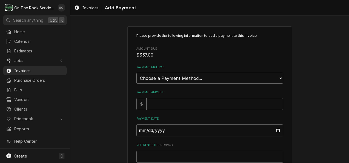
click at [170, 75] on select "Choose a Payment Method... Cash Check Credit/Debit Card ACH/eCheck Other" at bounding box center [209, 78] width 147 height 11
select select "2"
click at [136, 73] on select "Choose a Payment Method... Cash Check Credit/Debit Card ACH/eCheck Other" at bounding box center [209, 78] width 147 height 11
click at [158, 103] on input "Payment Amount" at bounding box center [214, 104] width 136 height 12
type textarea "x"
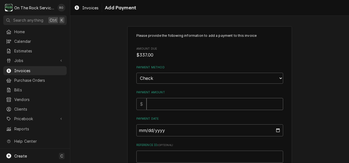
type input "3"
type textarea "x"
type input "33"
type textarea "x"
type input "337"
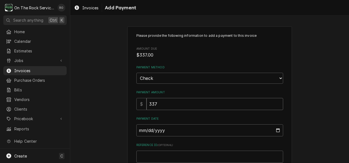
type textarea "x"
type input "337.0"
type textarea "x"
type input "337.00"
click at [275, 129] on input "Payment Date" at bounding box center [209, 130] width 147 height 12
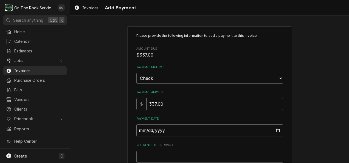
type input "2025-08-18"
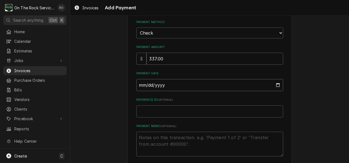
scroll to position [45, 0]
click at [179, 141] on textarea "Payment Memo ( optional )" at bounding box center [209, 143] width 147 height 25
type textarea "x"
type textarea "C"
type textarea "x"
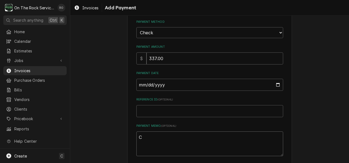
type textarea "Ch"
type textarea "x"
type textarea "Che"
type textarea "x"
type textarea "Chec"
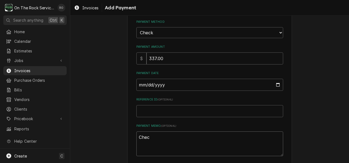
type textarea "x"
type textarea "Check"
type textarea "x"
type textarea "Check#"
type textarea "x"
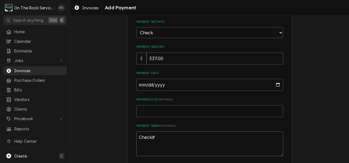
type textarea "Check#"
type textarea "x"
type textarea "Check# 1"
type textarea "x"
type textarea "Check# 10"
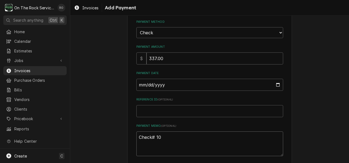
type textarea "x"
type textarea "Check# 107"
type textarea "x"
type textarea "Check# 1070"
type textarea "x"
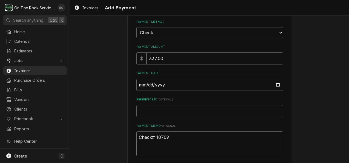
scroll to position [70, 0]
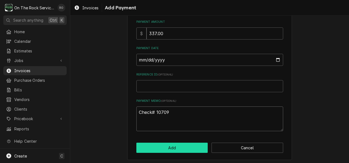
type textarea "Check# 10709"
click at [179, 146] on button "Add" at bounding box center [172, 148] width 72 height 10
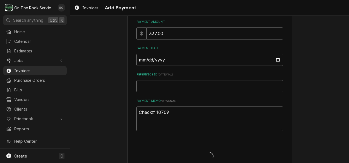
type textarea "x"
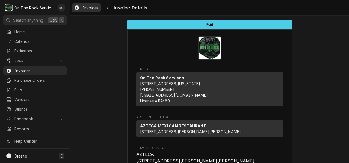
click at [88, 6] on span "Invoices" at bounding box center [90, 8] width 16 height 6
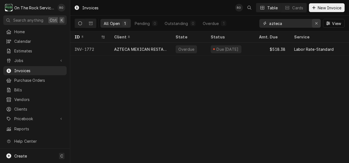
click at [317, 23] on icon "Erase input" at bounding box center [316, 23] width 3 height 4
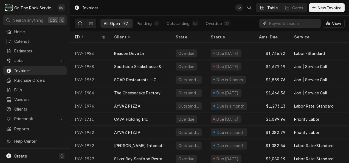
scroll to position [232, 0]
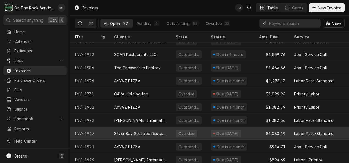
click at [109, 128] on div "INV-1927" at bounding box center [89, 133] width 39 height 13
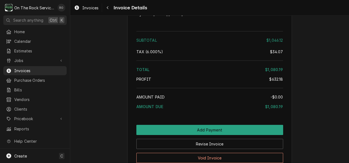
scroll to position [947, 0]
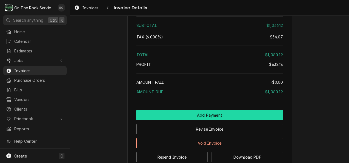
click at [238, 120] on button "Add Payment" at bounding box center [209, 115] width 147 height 10
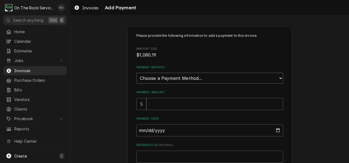
click at [228, 77] on select "Choose a Payment Method... Cash Check Credit/Debit Card ACH/eCheck Other" at bounding box center [209, 78] width 147 height 11
select select "2"
click at [136, 73] on select "Choose a Payment Method... Cash Check Credit/Debit Card ACH/eCheck Other" at bounding box center [209, 78] width 147 height 11
click at [185, 111] on div "Please provide the following information to add a payment to this invoice Amoun…" at bounding box center [209, 117] width 147 height 168
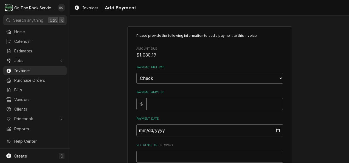
click at [186, 107] on input "Payment Amount" at bounding box center [214, 104] width 136 height 12
type textarea "x"
type input "1"
type textarea "x"
type input "10"
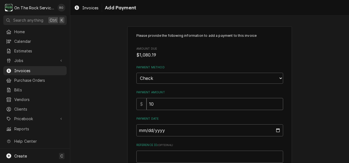
type textarea "x"
type input "1080"
type textarea "x"
type input "1080.1"
type textarea "x"
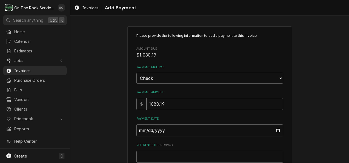
type input "1080.19"
click at [172, 127] on input "Payment Date" at bounding box center [209, 130] width 147 height 12
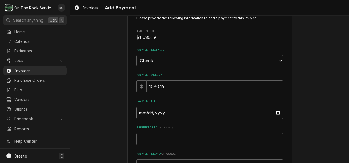
scroll to position [26, 0]
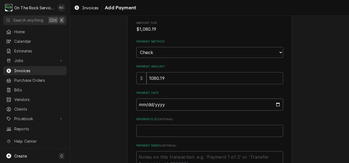
click at [273, 102] on input "Payment Date" at bounding box center [209, 104] width 147 height 12
type textarea "x"
type input "[DATE]"
click at [150, 155] on textarea "Payment Memo ( optional )" at bounding box center [209, 163] width 147 height 25
type textarea "x"
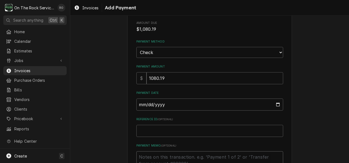
type textarea "C"
type textarea "x"
type textarea "Ch"
type textarea "x"
type textarea "Che"
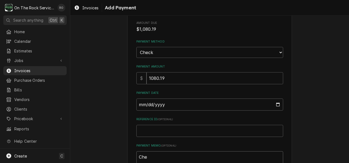
type textarea "x"
type textarea "Chec"
type textarea "x"
type textarea "Check"
type textarea "x"
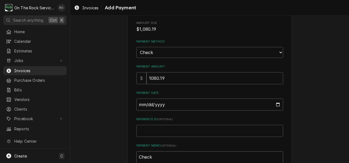
type textarea "Check#"
type textarea "x"
type textarea "Check#"
type textarea "x"
type textarea "Check# 3"
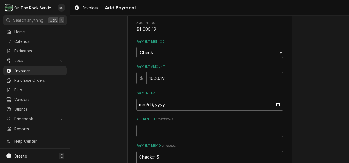
type textarea "x"
type textarea "Check# 36"
type textarea "x"
type textarea "Check# 369"
type textarea "x"
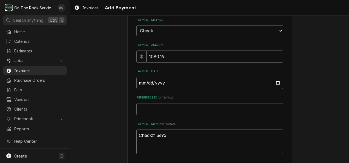
scroll to position [72, 0]
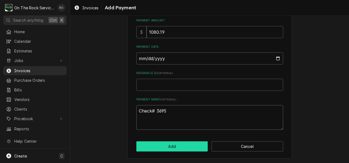
type textarea "Check# 3695"
click at [183, 147] on button "Add" at bounding box center [172, 146] width 72 height 10
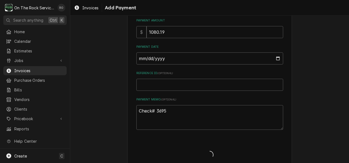
type textarea "x"
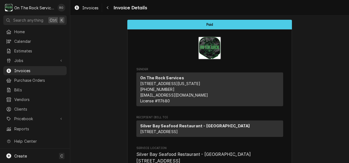
click at [91, 6] on span "Invoices" at bounding box center [90, 8] width 16 height 6
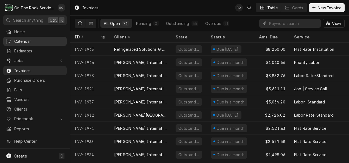
click at [19, 41] on span "Calendar" at bounding box center [39, 41] width 50 height 6
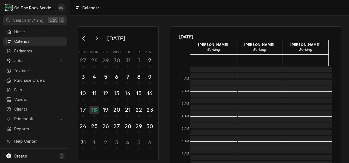
scroll to position [100, 0]
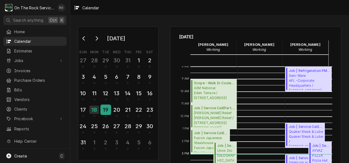
click at [106, 110] on div "19" at bounding box center [106, 109] width 10 height 9
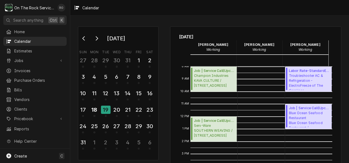
click at [253, 67] on div "Calendar Calendar" at bounding box center [260, 116] width 47 height 299
click at [22, 59] on span "Jobs" at bounding box center [34, 61] width 41 height 6
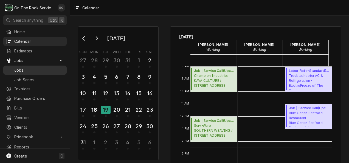
click at [24, 69] on span "Jobs" at bounding box center [39, 70] width 50 height 6
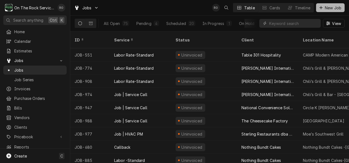
click at [333, 8] on span "New Job" at bounding box center [332, 8] width 19 height 6
click at [331, 8] on span "New Job" at bounding box center [332, 8] width 19 height 6
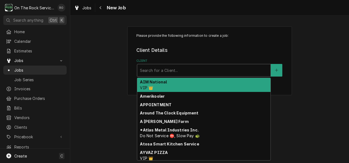
click at [195, 69] on div "Client" at bounding box center [204, 70] width 128 height 10
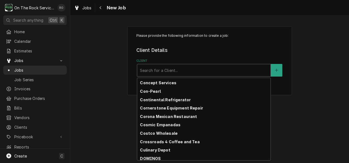
scroll to position [263, 0]
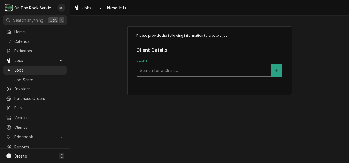
click at [170, 69] on div "Client" at bounding box center [204, 70] width 128 height 10
type input "serv-ware"
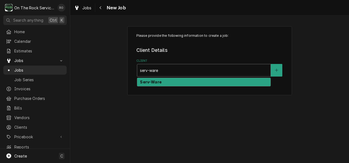
click at [164, 83] on div "Serv-Ware" at bounding box center [203, 82] width 133 height 8
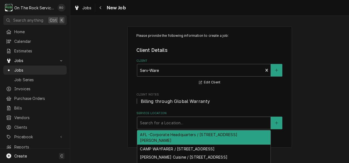
click at [155, 121] on div "Service Location" at bounding box center [204, 123] width 128 height 10
click at [190, 117] on div "Search for a Location..." at bounding box center [203, 123] width 133 height 12
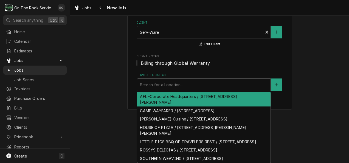
scroll to position [0, 0]
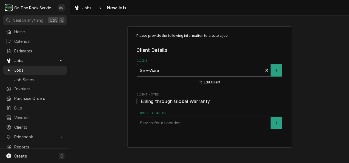
drag, startPoint x: 273, startPoint y: 123, endPoint x: 224, endPoint y: 94, distance: 56.1
click at [224, 94] on span "Client Notes" at bounding box center [209, 94] width 147 height 4
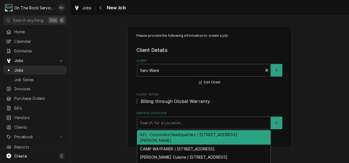
click at [193, 128] on div "Service Location" at bounding box center [204, 123] width 128 height 10
click at [276, 88] on fieldset "Client Details Client Serv-Ware Edit Client Client Notes Billing through Global…" at bounding box center [209, 88] width 147 height 82
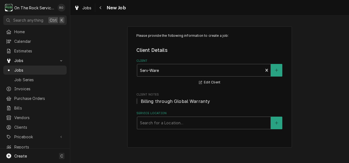
drag, startPoint x: 275, startPoint y: 126, endPoint x: 230, endPoint y: 152, distance: 51.6
click at [230, 152] on div "Please provide the following information to create a job: Client Details Client…" at bounding box center [209, 86] width 278 height 131
click at [277, 121] on icon "Create New Location" at bounding box center [276, 123] width 3 height 4
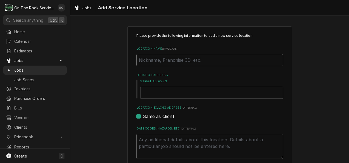
click at [198, 62] on input "Location Name ( optional )" at bounding box center [209, 60] width 147 height 12
paste input "Guacamole Mexican Grille"
type textarea "x"
type input "Guacamole Mexican Grille"
type textarea "x"
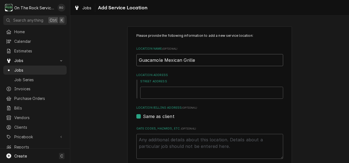
type input "Guacamole Mexican Grille"
click at [161, 93] on input "Street Address" at bounding box center [211, 93] width 143 height 12
paste input "[STREET_ADDRESS][PERSON_NAME]"
type textarea "x"
type input "[STREET_ADDRESS][PERSON_NAME]"
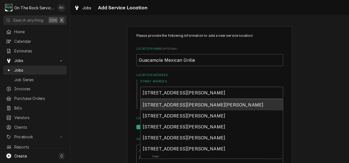
click at [177, 104] on span "103 E Wade Hampton Blvd, Greer, SC, USA" at bounding box center [203, 104] width 121 height 5
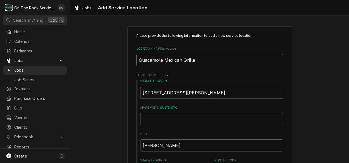
type textarea "x"
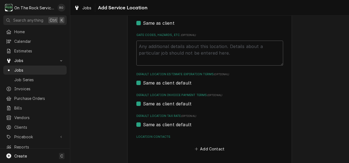
scroll to position [172, 0]
type input "[STREET_ADDRESS][PERSON_NAME]"
click at [210, 148] on button "Add Contact" at bounding box center [209, 149] width 32 height 8
type textarea "x"
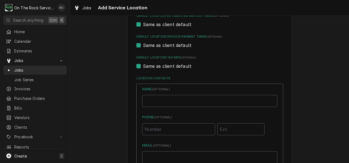
scroll to position [232, 0]
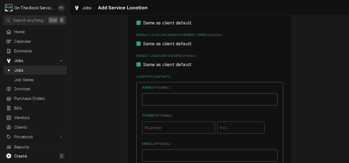
click at [174, 99] on input "Location Name ( optional )" at bounding box center [209, 99] width 135 height 12
paste input "[PERSON_NAME]"
type input "[PERSON_NAME]"
click at [164, 124] on input "Phone ( optional )" at bounding box center [178, 127] width 73 height 12
click at [148, 130] on input "Phone ( optional )" at bounding box center [178, 127] width 73 height 12
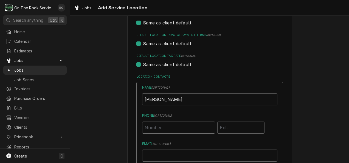
paste input "[PHONE_NUMBER]"
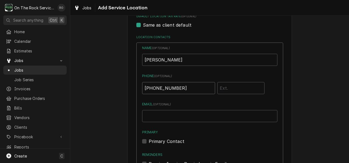
type input "[PHONE_NUMBER]"
click at [156, 116] on input "Email ( optional )" at bounding box center [209, 116] width 135 height 12
click at [149, 141] on label "Primary Contact" at bounding box center [167, 141] width 36 height 7
click at [149, 141] on input "Primary" at bounding box center [216, 144] width 135 height 12
checkbox input "true"
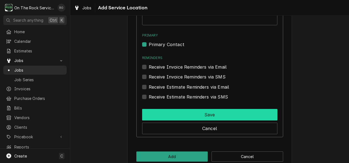
click at [166, 113] on button "Save" at bounding box center [209, 115] width 135 height 12
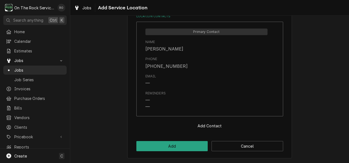
scroll to position [292, 0]
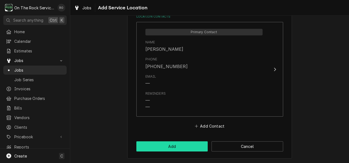
click at [159, 143] on button "Add" at bounding box center [172, 146] width 72 height 10
type textarea "x"
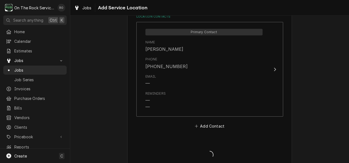
scroll to position [301, 0]
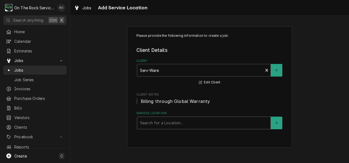
click at [181, 126] on div "Service Location" at bounding box center [204, 123] width 128 height 10
click at [272, 83] on fieldset "Client Details Client Serv-Ware Edit Client Client Notes Billing through Global…" at bounding box center [209, 88] width 147 height 82
click at [215, 121] on div "Service Location" at bounding box center [204, 123] width 128 height 10
drag, startPoint x: 277, startPoint y: 124, endPoint x: 220, endPoint y: 139, distance: 59.2
click at [220, 139] on div "Please provide the following information to create a job: Client Details Client…" at bounding box center [209, 86] width 164 height 121
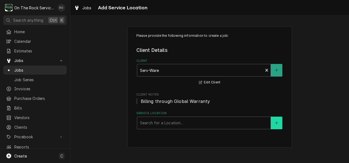
click at [276, 123] on icon "Create New Location" at bounding box center [276, 122] width 3 height 3
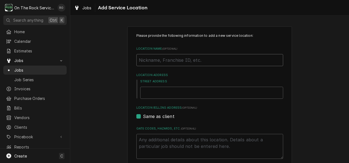
paste input "Guacamole Mexican Grille"
type textarea "x"
type input "Guacamole Mexican Grille"
type textarea "x"
type input "Guacamole Mexican Grille"
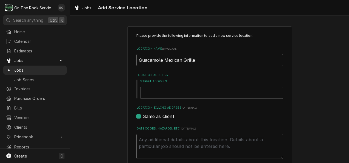
click at [172, 91] on input "Street Address" at bounding box center [211, 93] width 143 height 12
paste input "[STREET_ADDRESS][PERSON_NAME]"
type textarea "x"
type input "[STREET_ADDRESS][PERSON_NAME]"
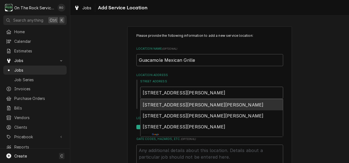
type textarea "x"
type input "[STREET_ADDRESS][PERSON_NAME]"
click at [198, 103] on span "[STREET_ADDRESS][PERSON_NAME][PERSON_NAME]" at bounding box center [203, 104] width 121 height 5
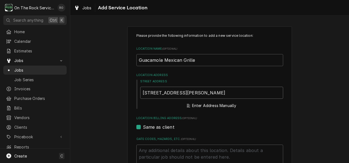
type textarea "x"
type input "[STREET_ADDRESS][PERSON_NAME]"
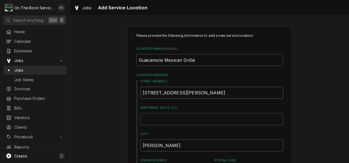
type textarea "x"
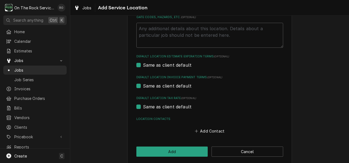
scroll to position [191, 0]
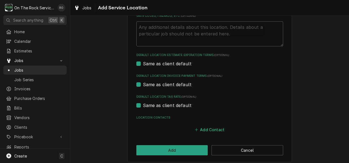
type input "[STREET_ADDRESS][PERSON_NAME]"
click at [208, 129] on button "Add Contact" at bounding box center [209, 130] width 32 height 8
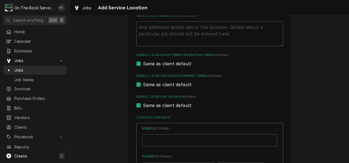
type textarea "x"
click at [167, 139] on input "Location Name ( optional )" at bounding box center [209, 140] width 135 height 12
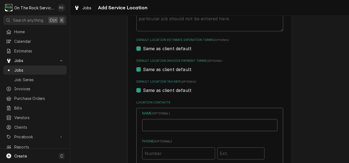
scroll to position [212, 0]
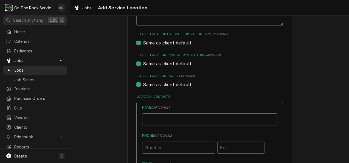
paste input "[PERSON_NAME]"
type input "[PERSON_NAME]"
click at [150, 146] on input "Phone ( optional )" at bounding box center [178, 147] width 73 height 12
paste input "[PHONE_NUMBER]"
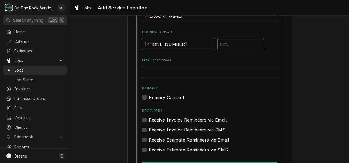
scroll to position [319, 0]
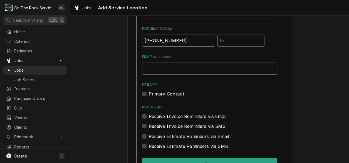
type input "(864) 436-2474"
click at [149, 92] on label "Primary Contact" at bounding box center [167, 93] width 36 height 7
click at [149, 92] on input "Primary" at bounding box center [216, 96] width 135 height 12
checkbox input "true"
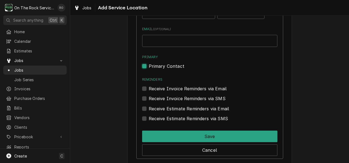
scroll to position [347, 0]
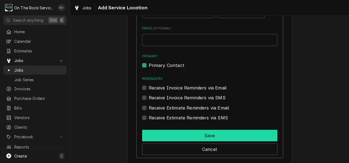
click at [205, 134] on button "Save" at bounding box center [209, 136] width 135 height 12
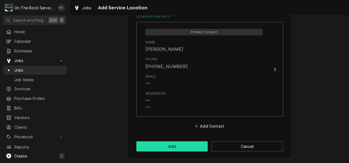
click at [178, 147] on button "Add" at bounding box center [172, 146] width 72 height 10
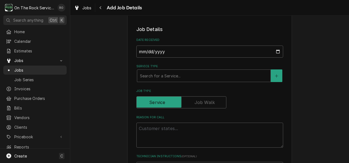
scroll to position [125, 0]
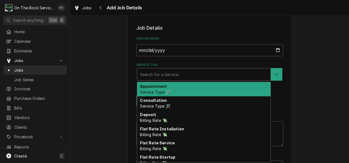
click at [198, 72] on div "Service Type" at bounding box center [204, 74] width 128 height 10
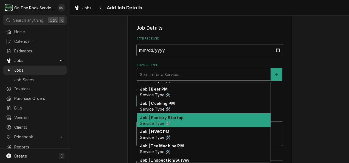
scroll to position [125, 0]
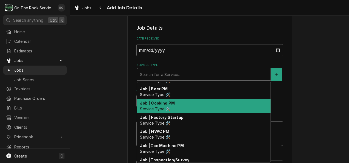
drag, startPoint x: 174, startPoint y: 126, endPoint x: 178, endPoint y: 118, distance: 8.7
click at [178, 118] on div "Job | Factory Startup Service Type 🛠️" at bounding box center [203, 120] width 133 height 14
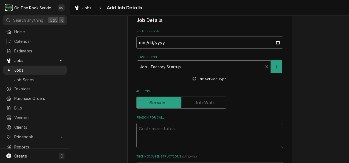
scroll to position [133, 0]
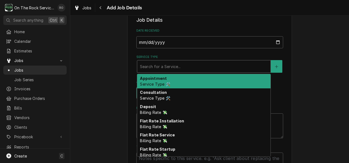
click at [234, 65] on div "Service Type" at bounding box center [204, 66] width 128 height 10
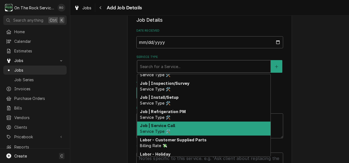
scroll to position [196, 0]
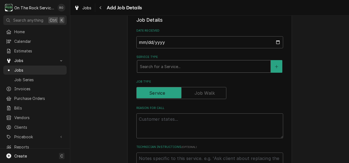
drag, startPoint x: 204, startPoint y: 142, endPoint x: 168, endPoint y: 64, distance: 85.5
click at [168, 64] on div "Service Type" at bounding box center [204, 66] width 128 height 10
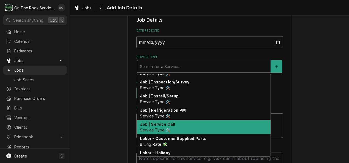
scroll to position [195, 0]
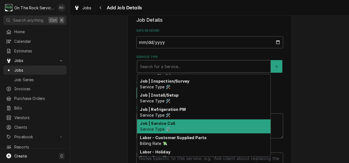
click at [160, 123] on strong "Job | Service Call" at bounding box center [157, 123] width 35 height 5
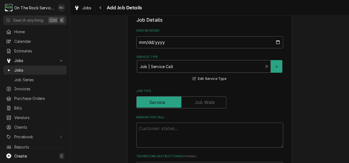
type textarea "x"
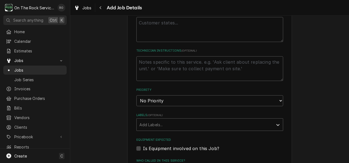
scroll to position [239, 0]
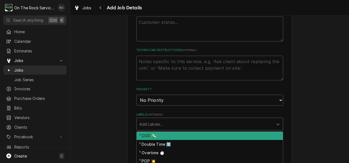
click at [160, 123] on div "Labels" at bounding box center [204, 124] width 131 height 10
type input "ref"
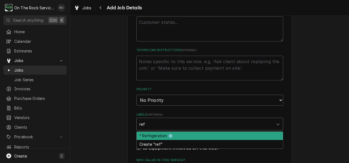
click at [176, 135] on div "² Refrigeration ❄️" at bounding box center [209, 136] width 146 height 8
type textarea "x"
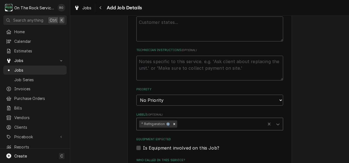
type textarea "x"
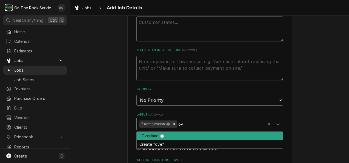
type input "o"
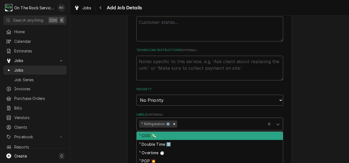
click at [281, 110] on div "Please provide the following information to create a job: Client Details Client…" at bounding box center [209, 66] width 164 height 558
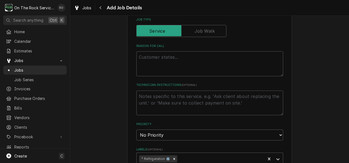
scroll to position [199, 0]
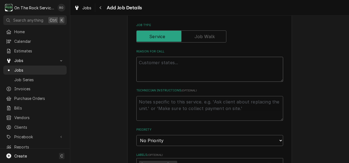
click at [168, 69] on textarea "Reason For Call" at bounding box center [209, 69] width 147 height 25
type textarea "x"
type textarea "W"
type textarea "x"
type textarea "WO"
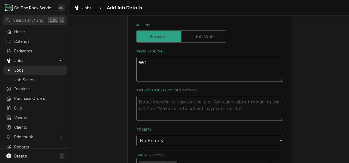
type textarea "x"
type textarea "WO#"
type textarea "x"
type textarea "WO#"
paste textarea "SRV8468"
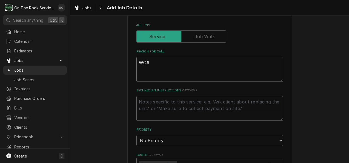
type textarea "x"
type textarea "WO# SRV8468"
click at [167, 76] on textarea "WO# SRV8468" at bounding box center [209, 69] width 147 height 25
type textarea "x"
type textarea "WO# SRV8468"
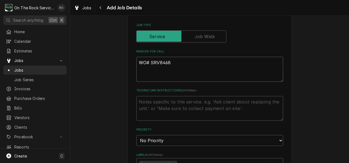
type textarea "x"
type textarea "WO# SRV8468"
paste textarea "unit flashing p1 error"
type textarea "x"
type textarea "WO# SRV8468 unit flashing p1 error"
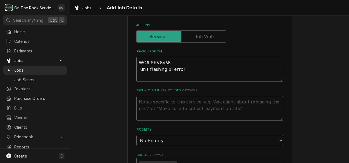
type textarea "x"
type textarea "WO# SRV8468 unit flashing p1 error"
click at [140, 108] on textarea "Technician Instructions ( optional )" at bounding box center [209, 108] width 147 height 25
click at [138, 102] on textarea "Technician Instructions ( optional )" at bounding box center [209, 108] width 147 height 25
paste textarea "call on site with findings. 800-768-5953"
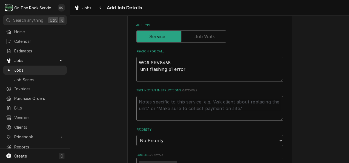
type textarea "x"
type textarea "call on site with findings. 800-768-5953"
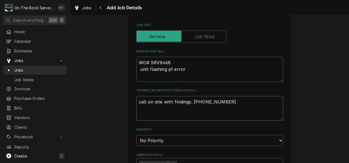
type textarea "x"
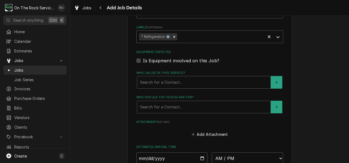
scroll to position [327, 0]
type textarea "call on site with findings. 800-768-5953"
click at [143, 61] on label "Is Equipment involved on this Job?" at bounding box center [181, 60] width 76 height 7
click at [143, 61] on input "Equipment Expected" at bounding box center [216, 63] width 147 height 12
checkbox input "true"
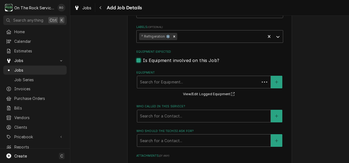
type textarea "x"
click at [245, 80] on div "Equipment" at bounding box center [204, 82] width 128 height 10
click at [271, 85] on button "Equipment" at bounding box center [276, 82] width 12 height 13
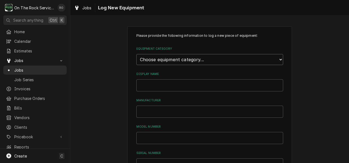
click at [209, 65] on select "Choose equipment category... Cooking Equipment Fryers Ice Machines Ovens and Ra…" at bounding box center [209, 59] width 147 height 11
select select "8"
click at [136, 54] on select "Choose equipment category... Cooking Equipment Fryers Ice Machines Ovens and Ra…" at bounding box center [209, 59] width 147 height 11
click at [191, 86] on select "Choose equipment type... Bar Refrigeration Blast Chiller Chef Base Freezer Chef…" at bounding box center [209, 84] width 147 height 11
click at [136, 79] on select "Choose equipment type... Bar Refrigeration Blast Chiller Chef Base Freezer Chef…" at bounding box center [209, 84] width 147 height 11
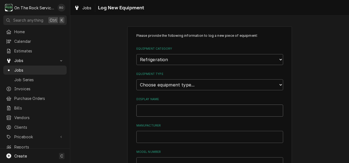
click at [163, 110] on input "Display Name" at bounding box center [209, 110] width 147 height 12
type input "?"
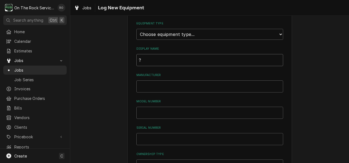
scroll to position [49, 0]
click at [158, 148] on div "Please provide the following information to log a new piece of equipment: Equip…" at bounding box center [209, 136] width 147 height 304
click at [159, 113] on input "Model Number" at bounding box center [209, 114] width 147 height 12
paste input "CB72-HC"
type input "CB72-HC"
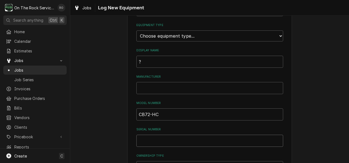
click at [161, 138] on input "Serial Number" at bounding box center [209, 141] width 147 height 12
paste input "24127663"
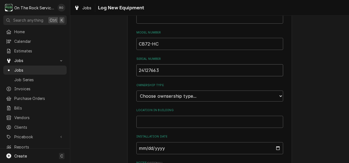
scroll to position [119, 0]
type input "24127663"
click at [176, 86] on label "Ownership Type" at bounding box center [209, 85] width 147 height 4
click at [176, 90] on select "Choose ownsership type... Unknown Owned Leased Rented" at bounding box center [209, 95] width 147 height 11
click at [178, 90] on select "Choose ownsership type... Unknown Owned Leased Rented" at bounding box center [209, 95] width 147 height 11
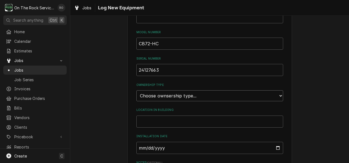
select select "0"
click at [136, 90] on select "Choose ownsership type... Unknown Owned Leased Rented" at bounding box center [209, 95] width 147 height 11
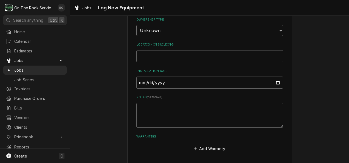
scroll to position [207, 0]
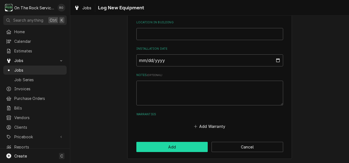
click at [182, 149] on button "Add" at bounding box center [172, 147] width 72 height 10
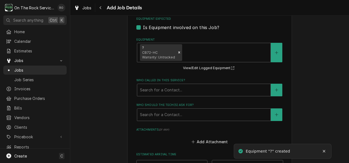
scroll to position [360, 0]
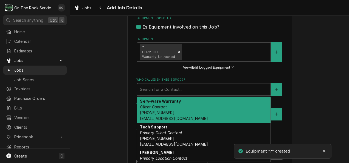
click at [189, 88] on div "Who called in this service?" at bounding box center [204, 89] width 128 height 10
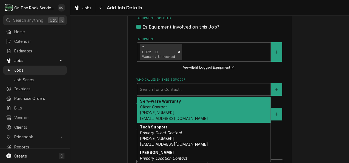
click at [178, 106] on div "Serv-ware Warranty Client Contact (800) 768-5953 sw-service@servware.com" at bounding box center [203, 110] width 133 height 26
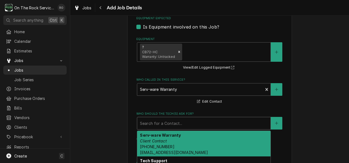
click at [178, 128] on div "Who should the tech(s) ask for?" at bounding box center [204, 123] width 128 height 10
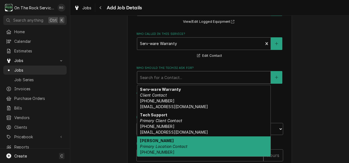
click at [181, 145] on em "Primary Location Contact" at bounding box center [163, 146] width 47 height 5
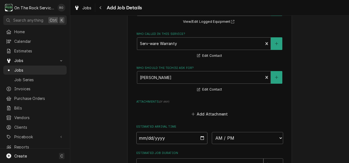
click at [200, 138] on input "Date" at bounding box center [171, 138] width 71 height 12
type textarea "x"
type input "2025-08-19"
type textarea "x"
click at [278, 140] on select "AM / PM 6:00 AM 6:15 AM 6:30 AM 6:45 AM 7:00 AM 7:15 AM 7:30 AM 7:45 AM 8:00 AM…" at bounding box center [247, 138] width 71 height 12
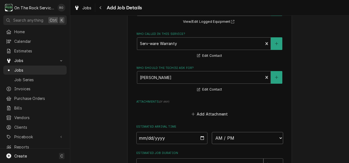
select select "10:00:00"
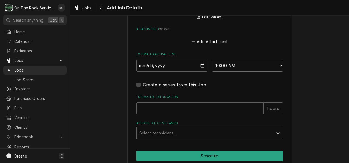
scroll to position [478, 0]
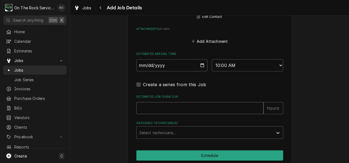
click at [236, 111] on input "Estimated Job Duration" at bounding box center [199, 108] width 127 height 12
type textarea "x"
type input "2"
type textarea "x"
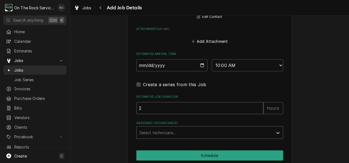
type input "2"
click at [223, 133] on div "Assigned Technician(s)" at bounding box center [204, 132] width 131 height 10
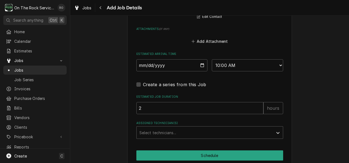
scroll to position [503, 0]
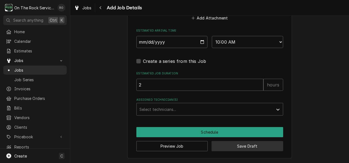
click at [234, 146] on button "Save Draft" at bounding box center [247, 146] width 72 height 10
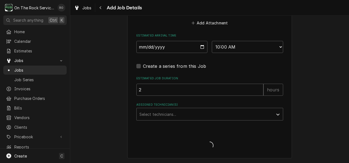
type textarea "x"
